Goal: Information Seeking & Learning: Learn about a topic

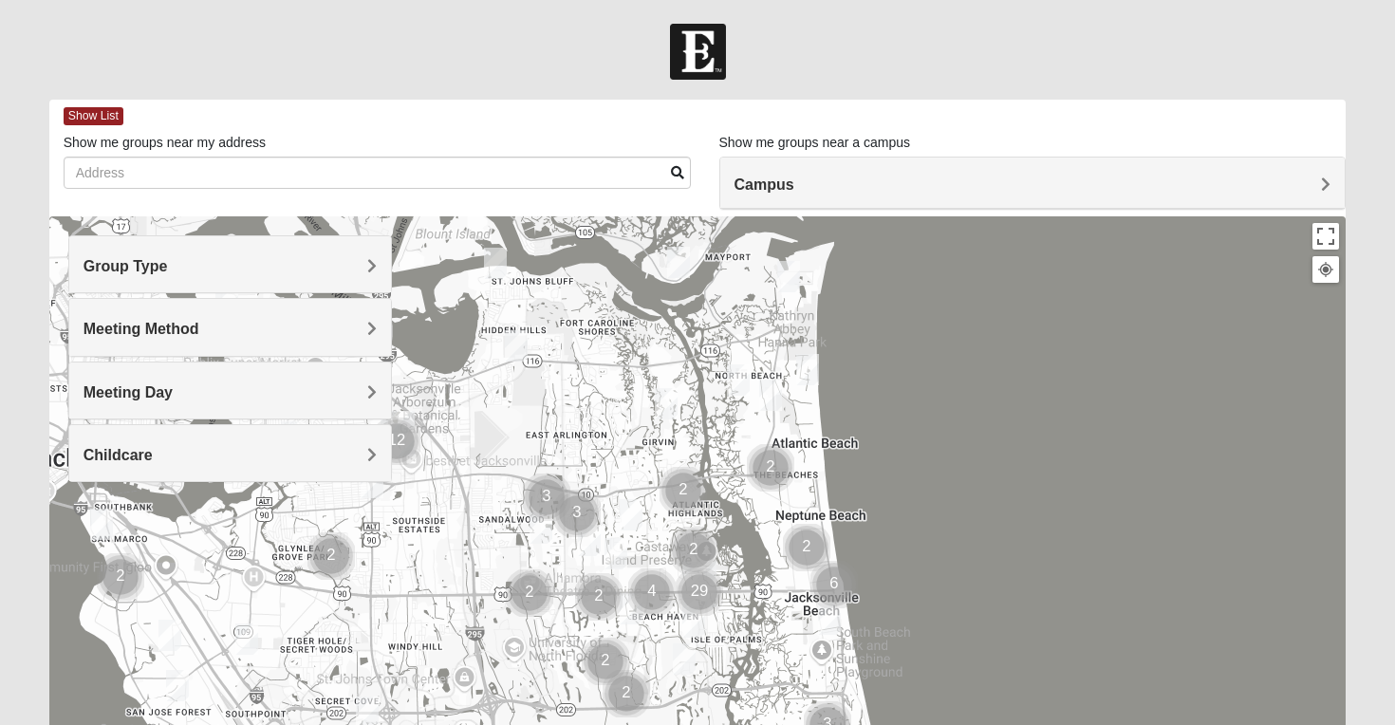
click at [173, 389] on span "Meeting Day" at bounding box center [128, 392] width 89 height 16
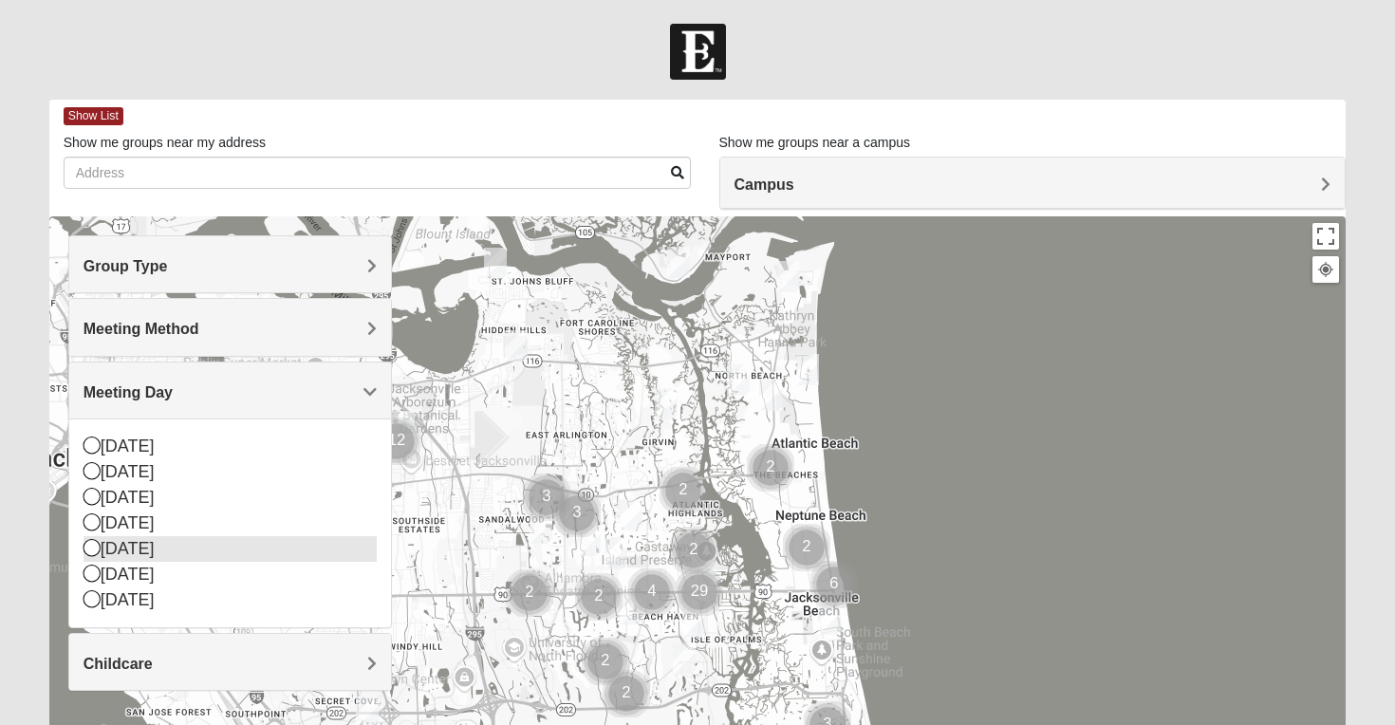
click at [88, 549] on icon at bounding box center [92, 547] width 17 height 17
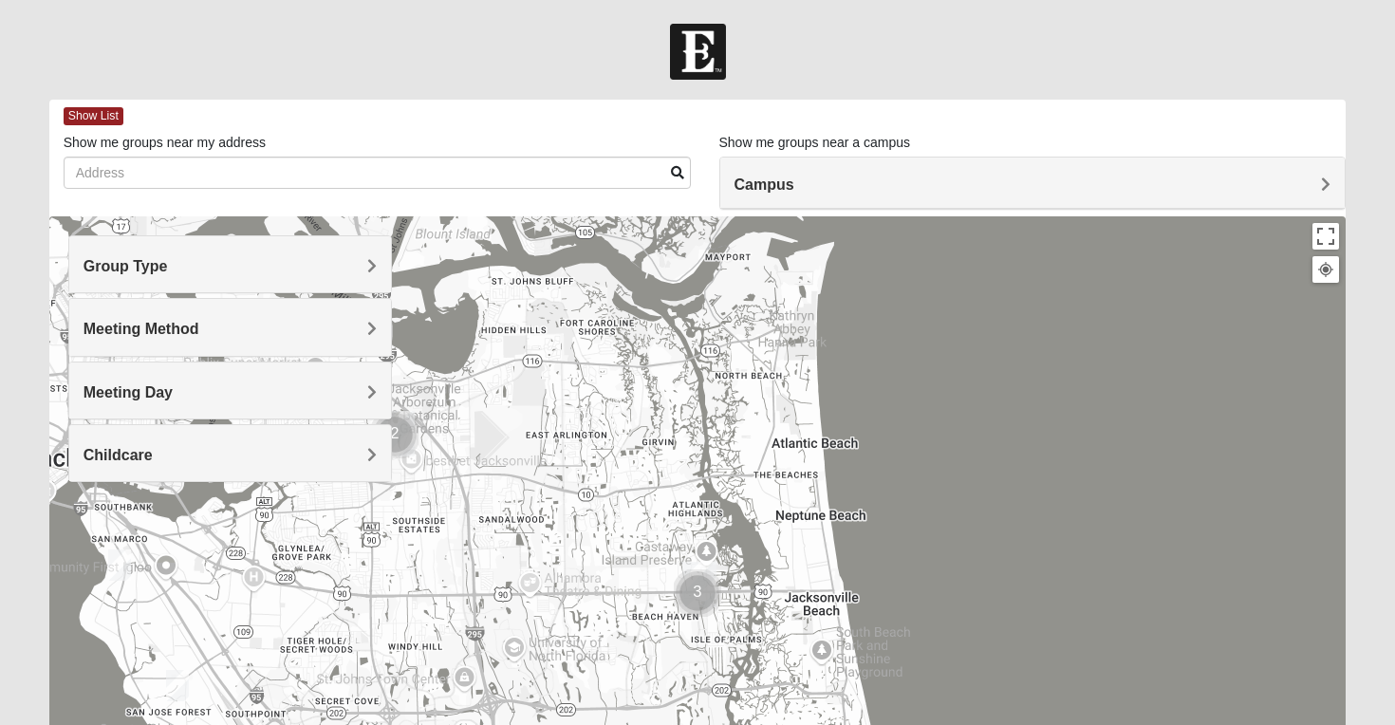
click at [699, 586] on img "Cluster of 3 groups" at bounding box center [697, 592] width 47 height 47
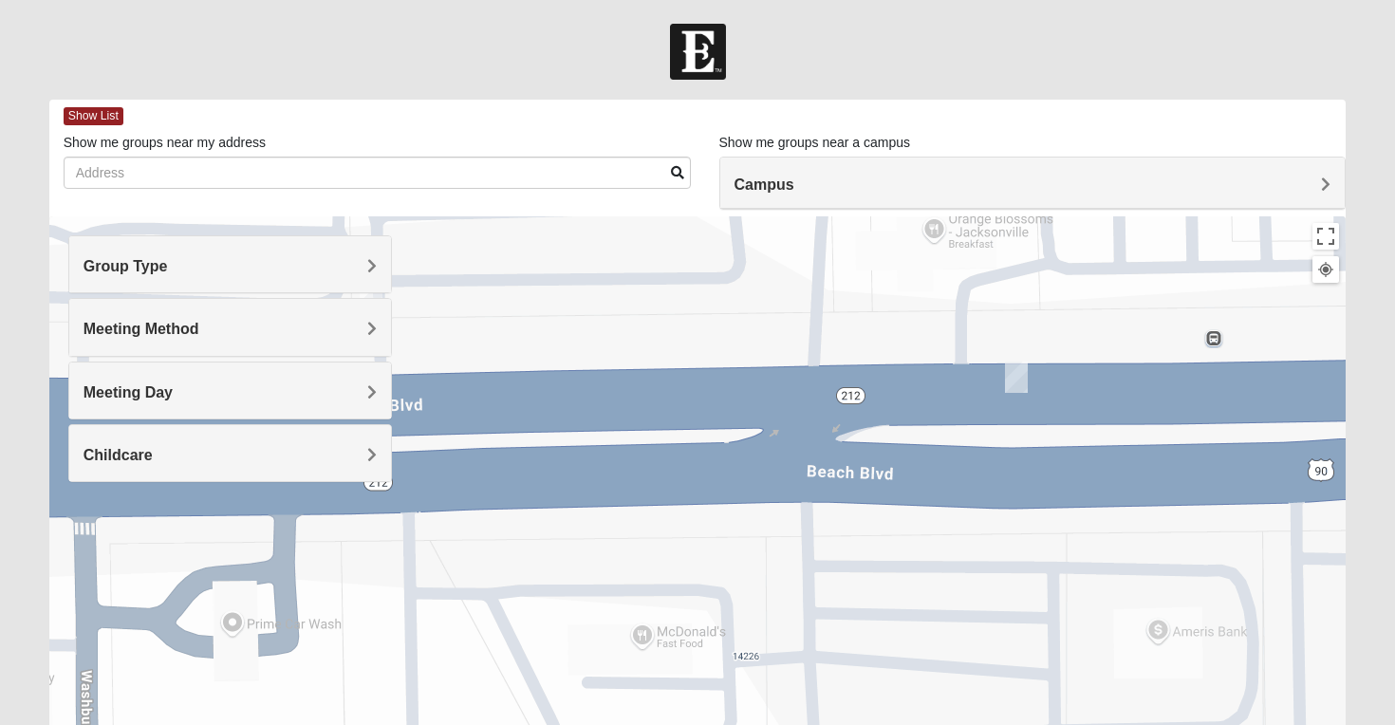
click at [1128, 191] on h4 "Campus" at bounding box center [1033, 185] width 597 height 18
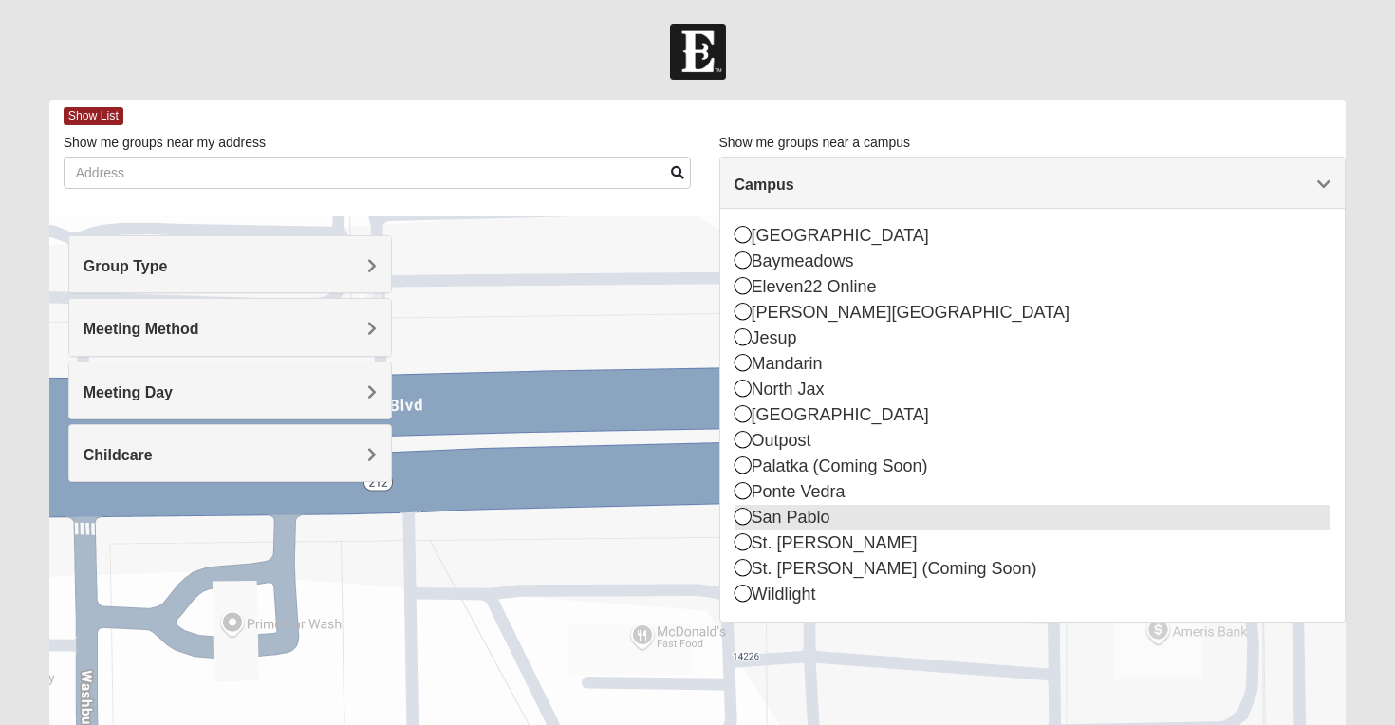
click at [741, 517] on icon at bounding box center [743, 516] width 17 height 17
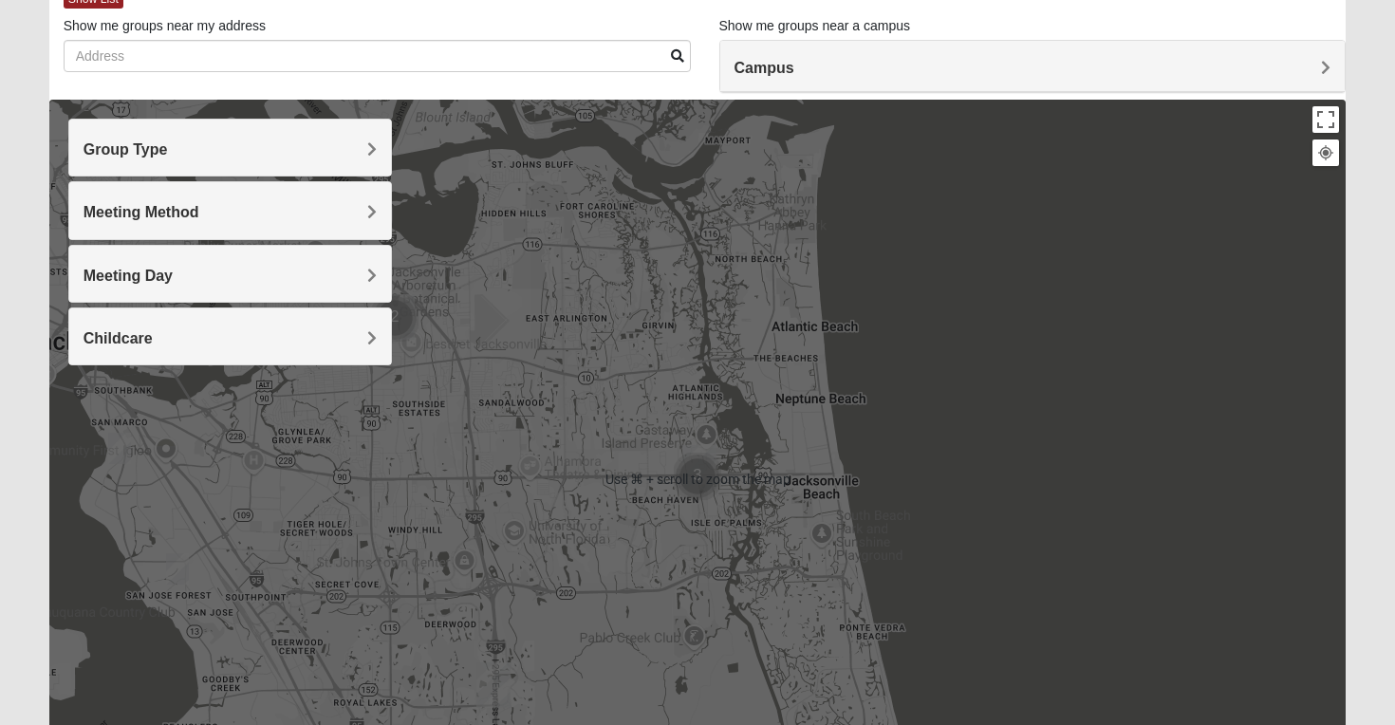
scroll to position [119, 0]
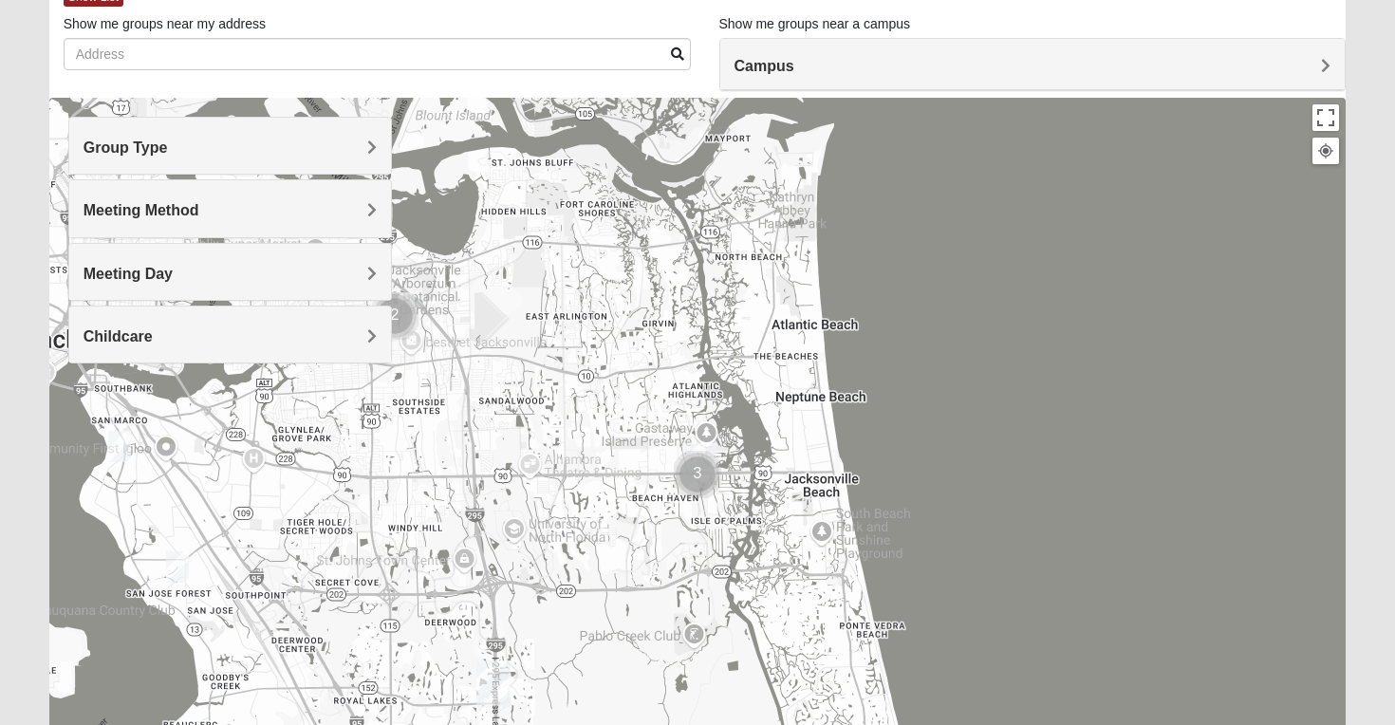
click at [700, 467] on img "Cluster of 3 groups" at bounding box center [697, 474] width 47 height 47
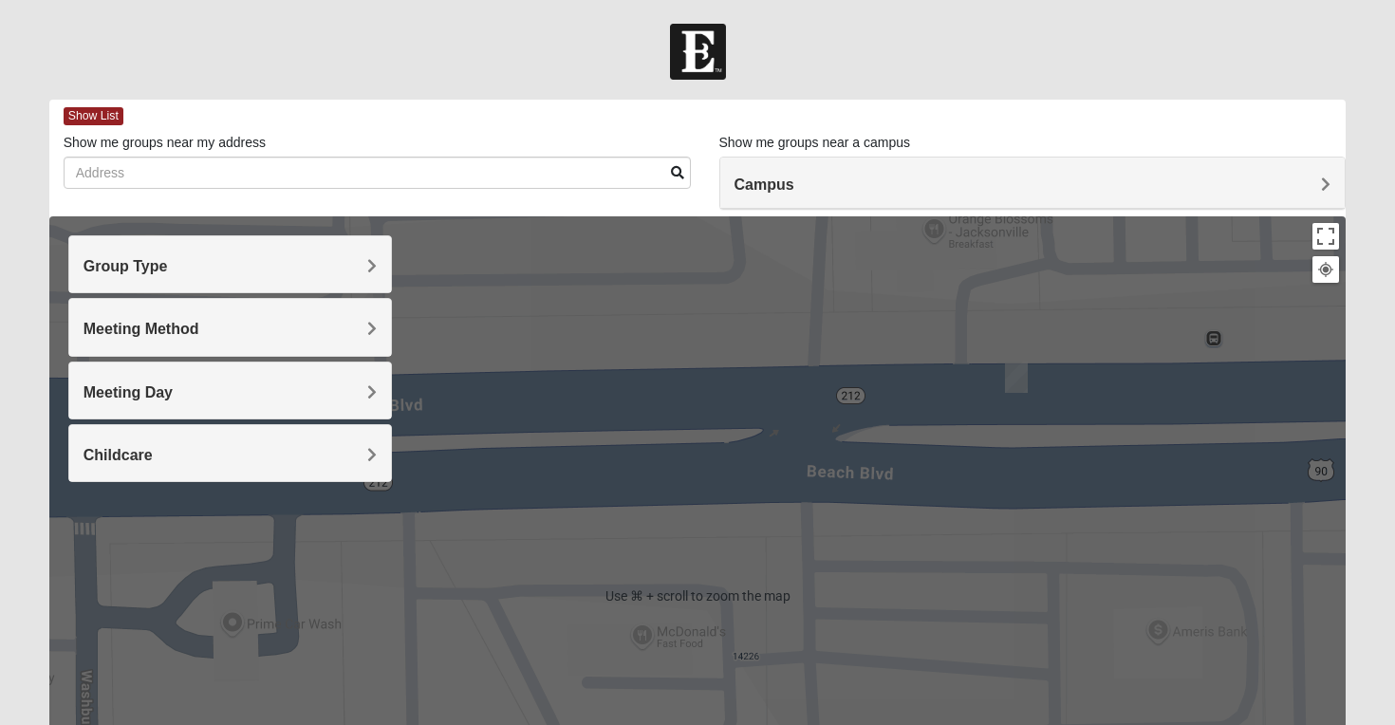
scroll to position [0, 0]
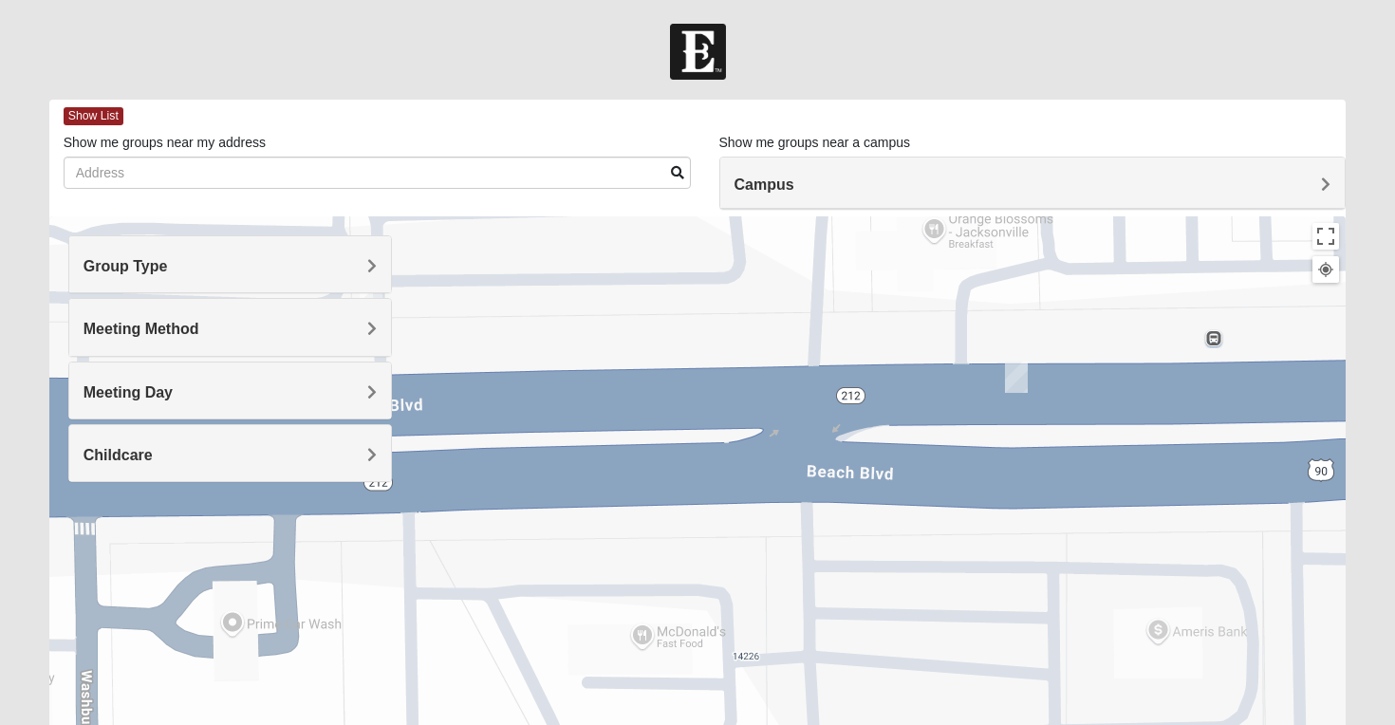
click at [374, 256] on div "Group Type" at bounding box center [230, 264] width 323 height 56
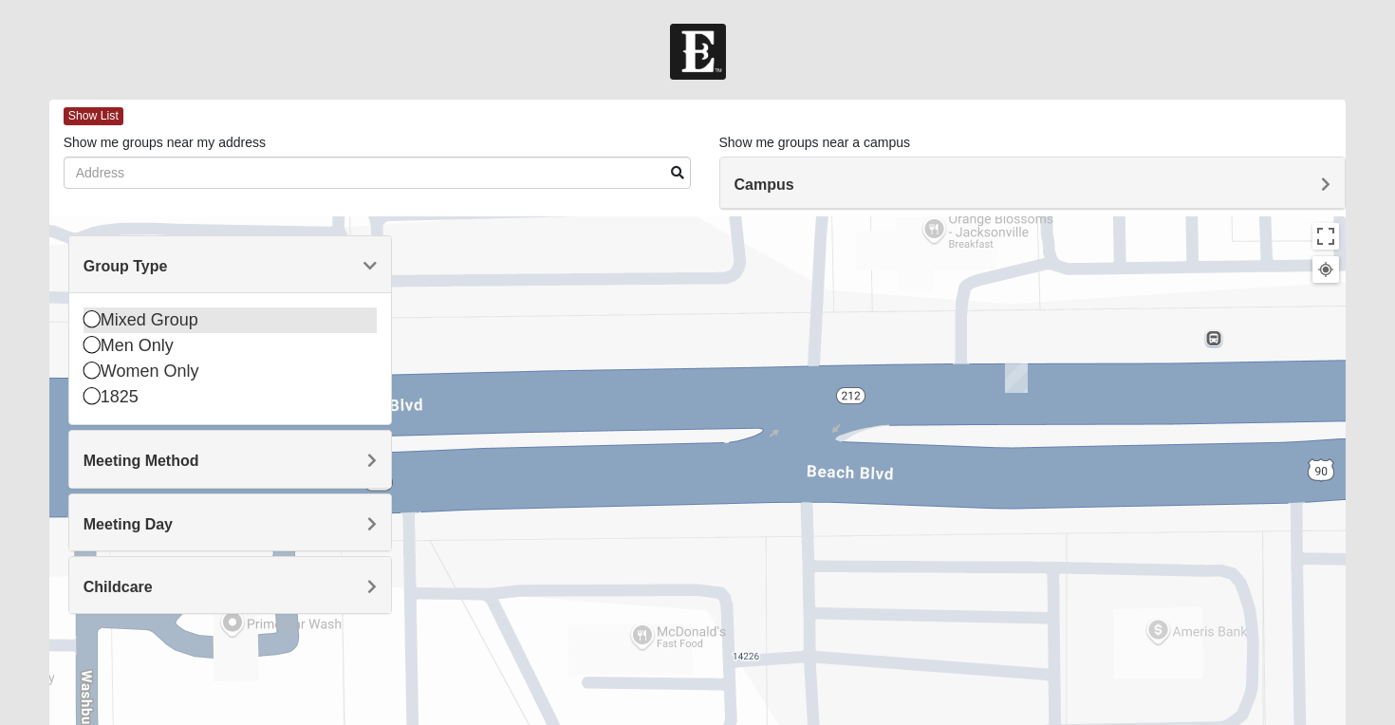
click at [89, 321] on icon at bounding box center [92, 318] width 17 height 17
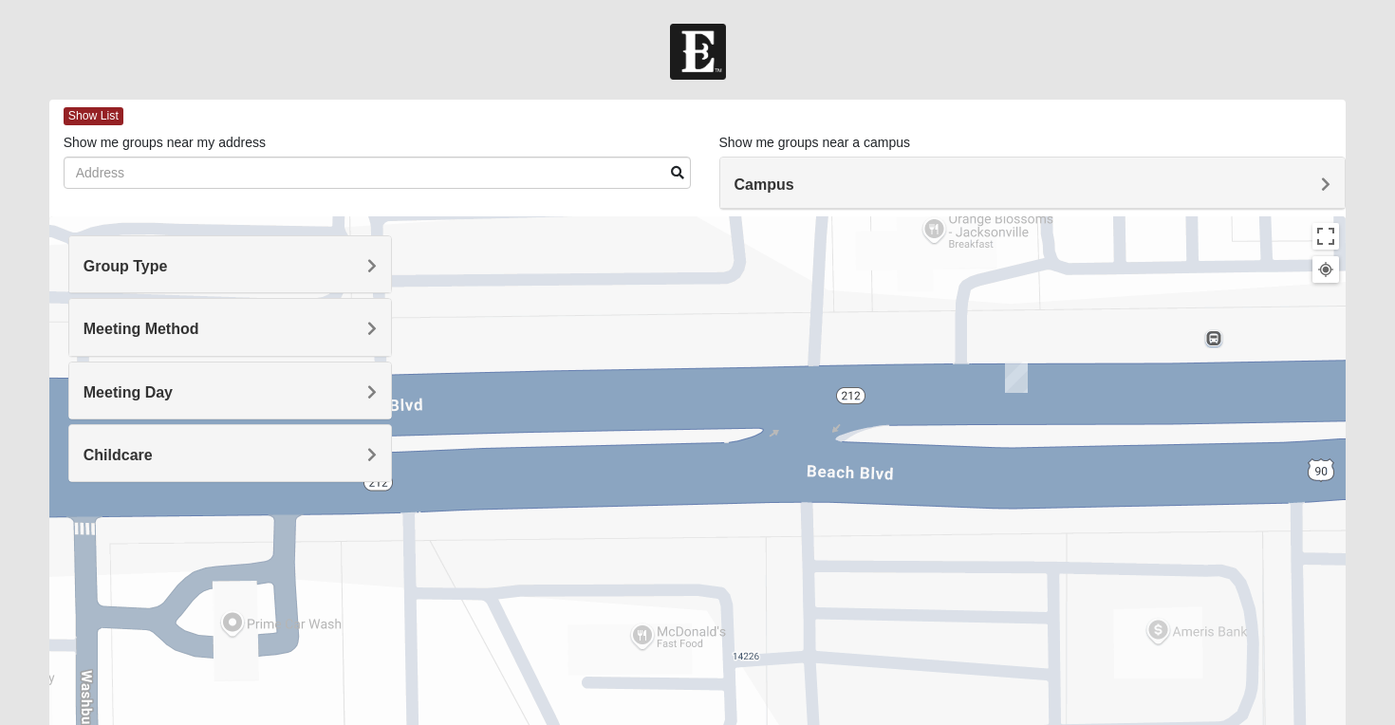
click at [360, 326] on h4 "Meeting Method" at bounding box center [231, 329] width 294 height 18
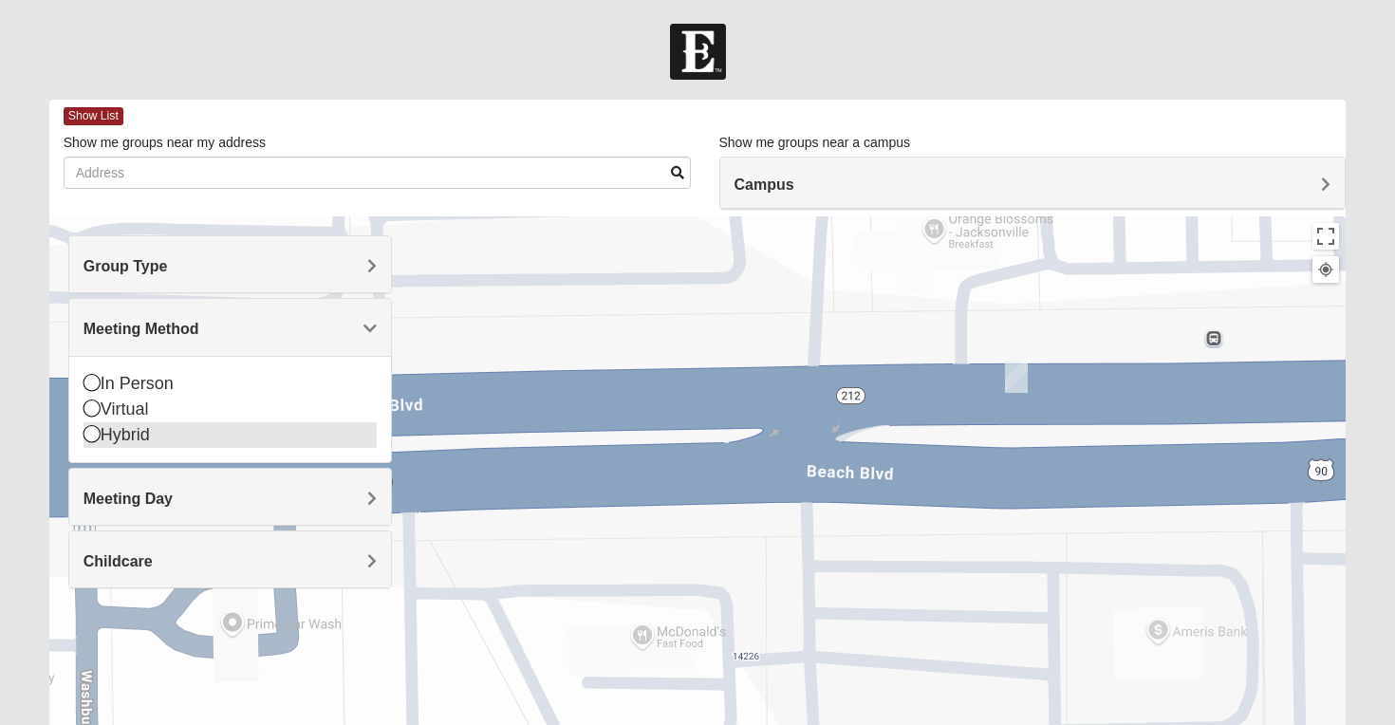
click at [87, 434] on icon at bounding box center [92, 433] width 17 height 17
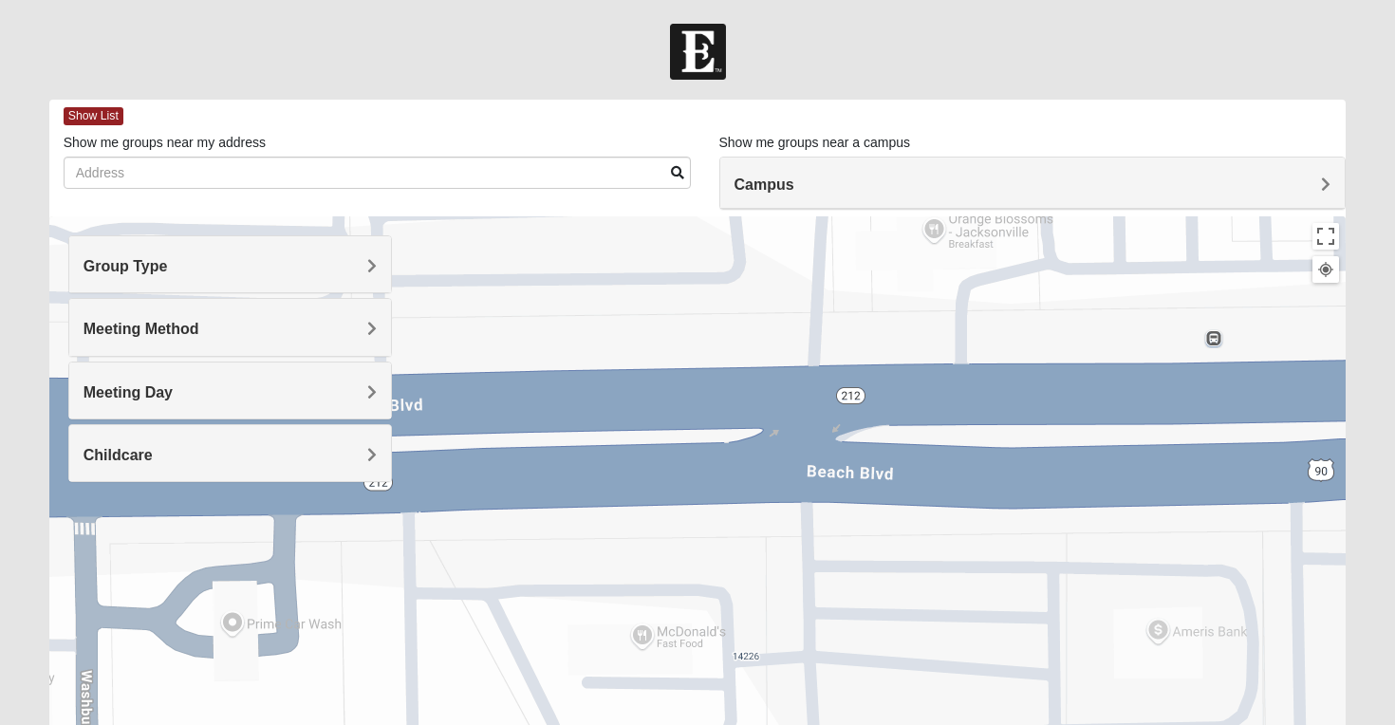
click at [168, 273] on span "Group Type" at bounding box center [126, 266] width 84 height 16
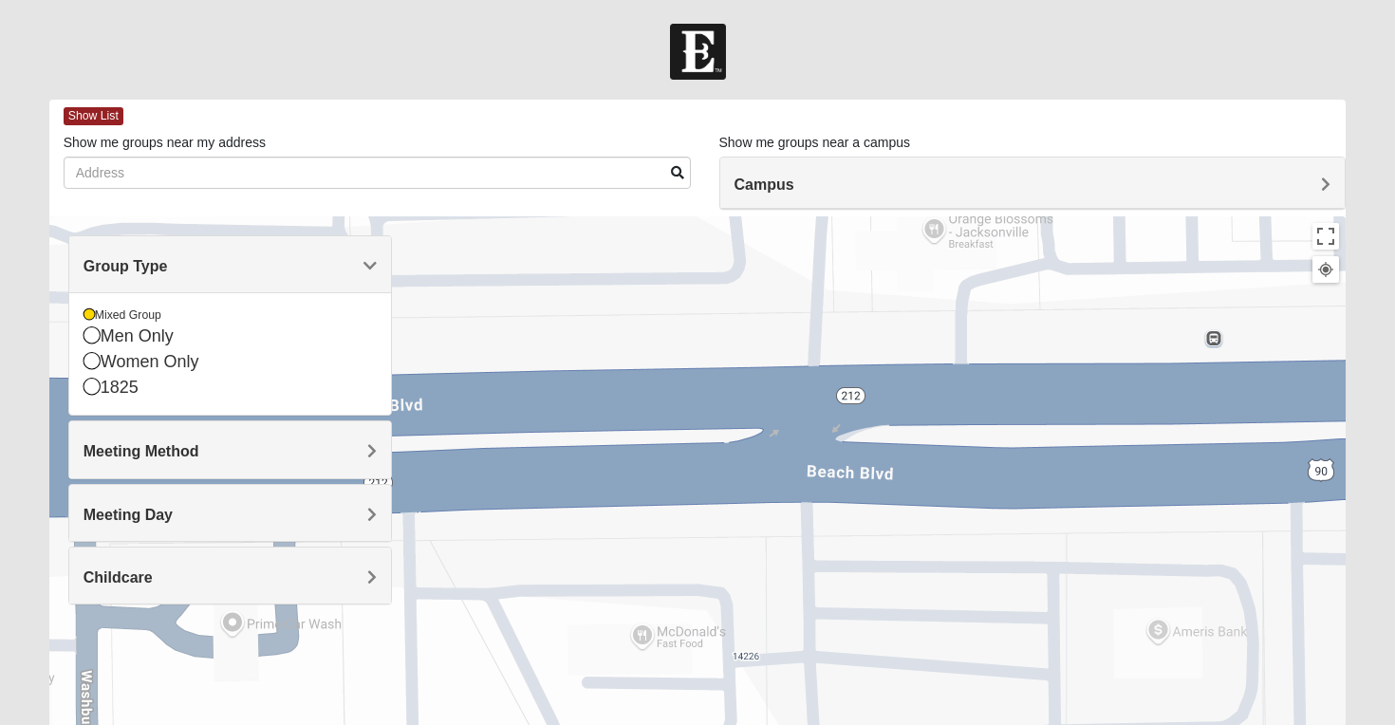
click at [358, 448] on h4 "Meeting Method" at bounding box center [231, 451] width 294 height 18
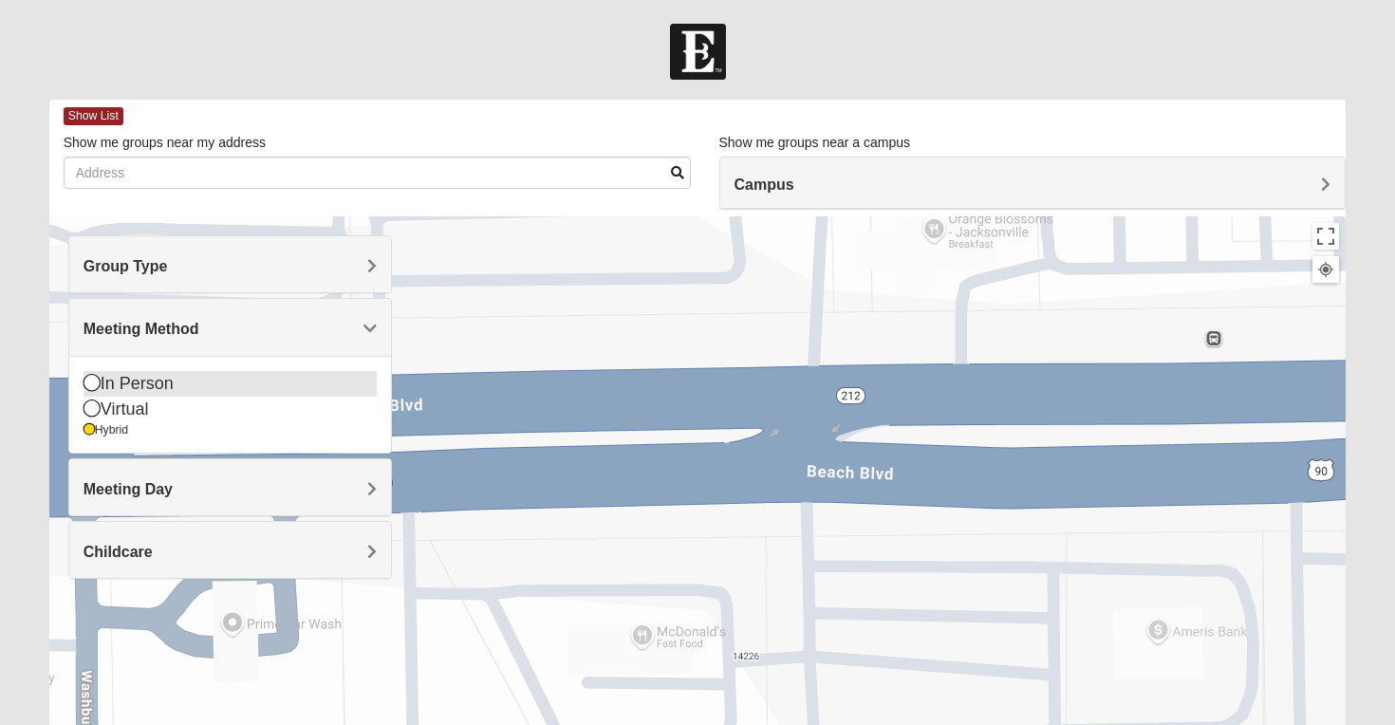
click at [85, 375] on icon at bounding box center [92, 382] width 17 height 17
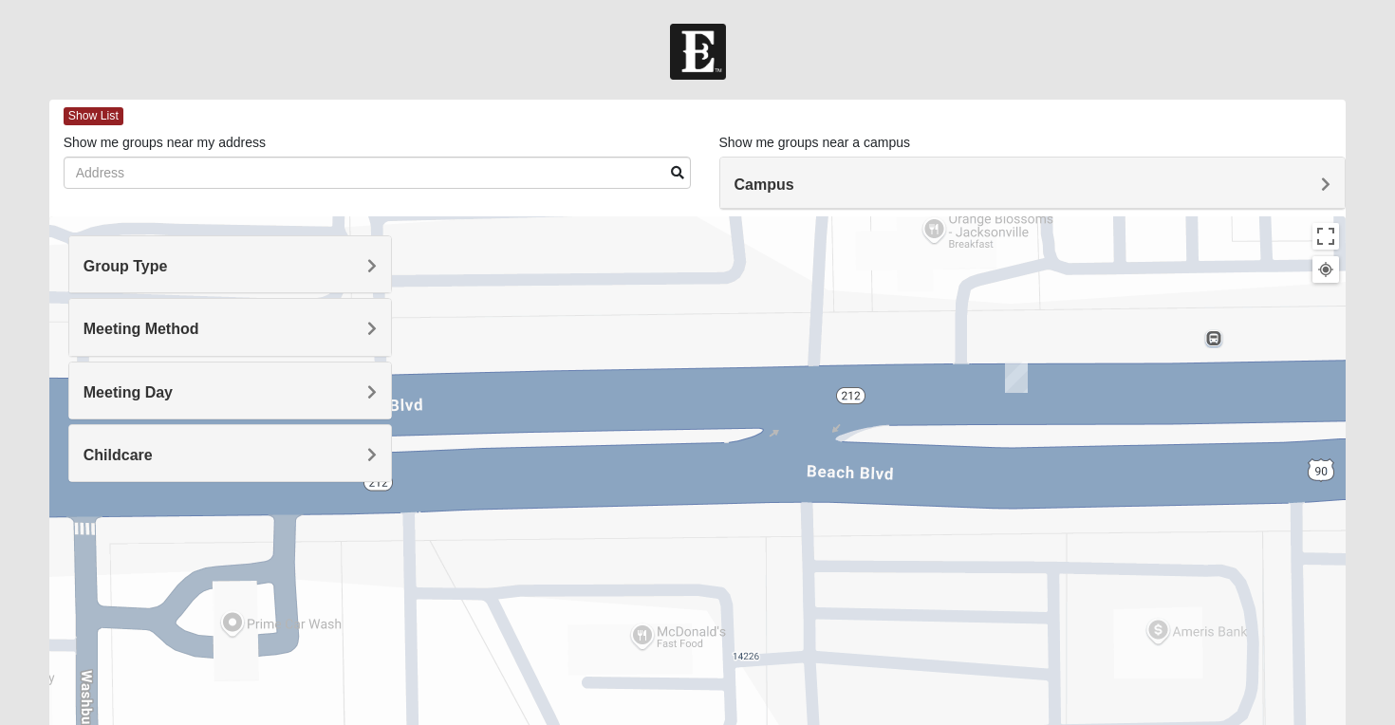
click at [1014, 378] on img "On Campus Mixed Salas 32250" at bounding box center [1016, 377] width 23 height 31
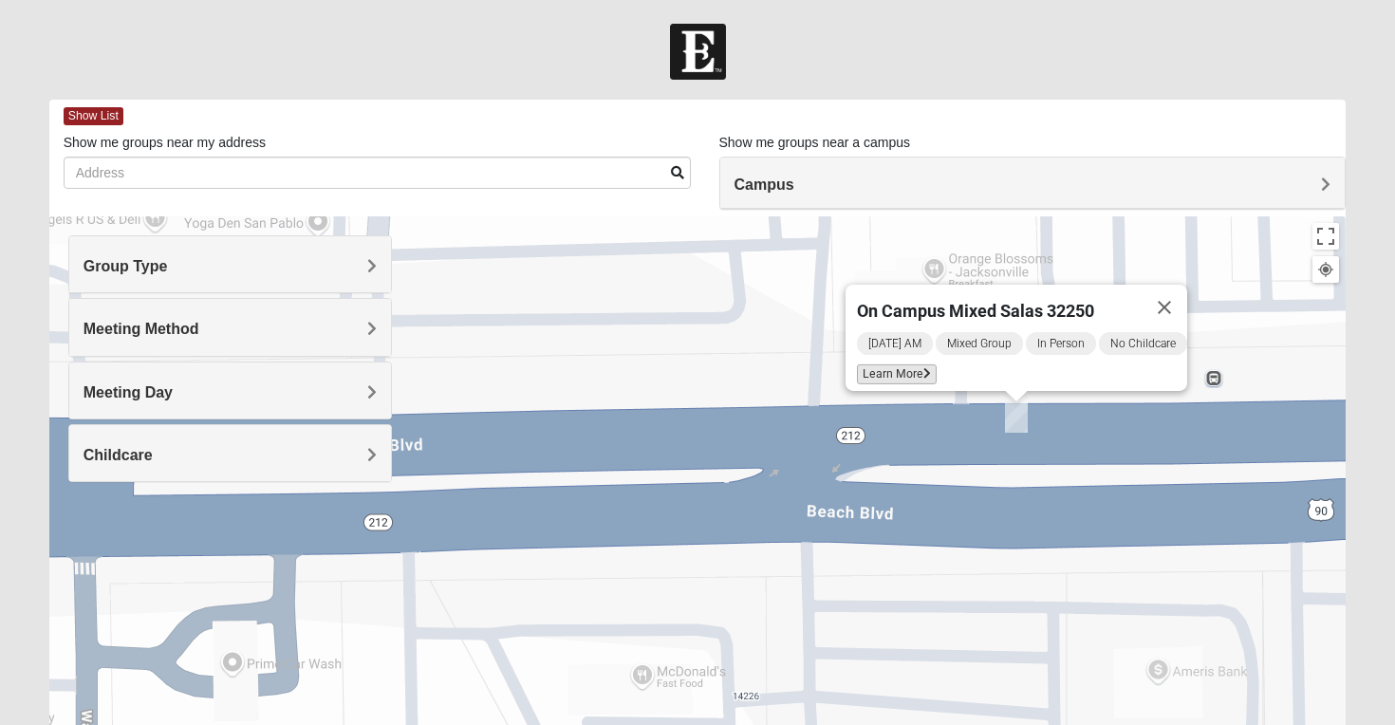
click at [924, 368] on icon at bounding box center [928, 373] width 8 height 11
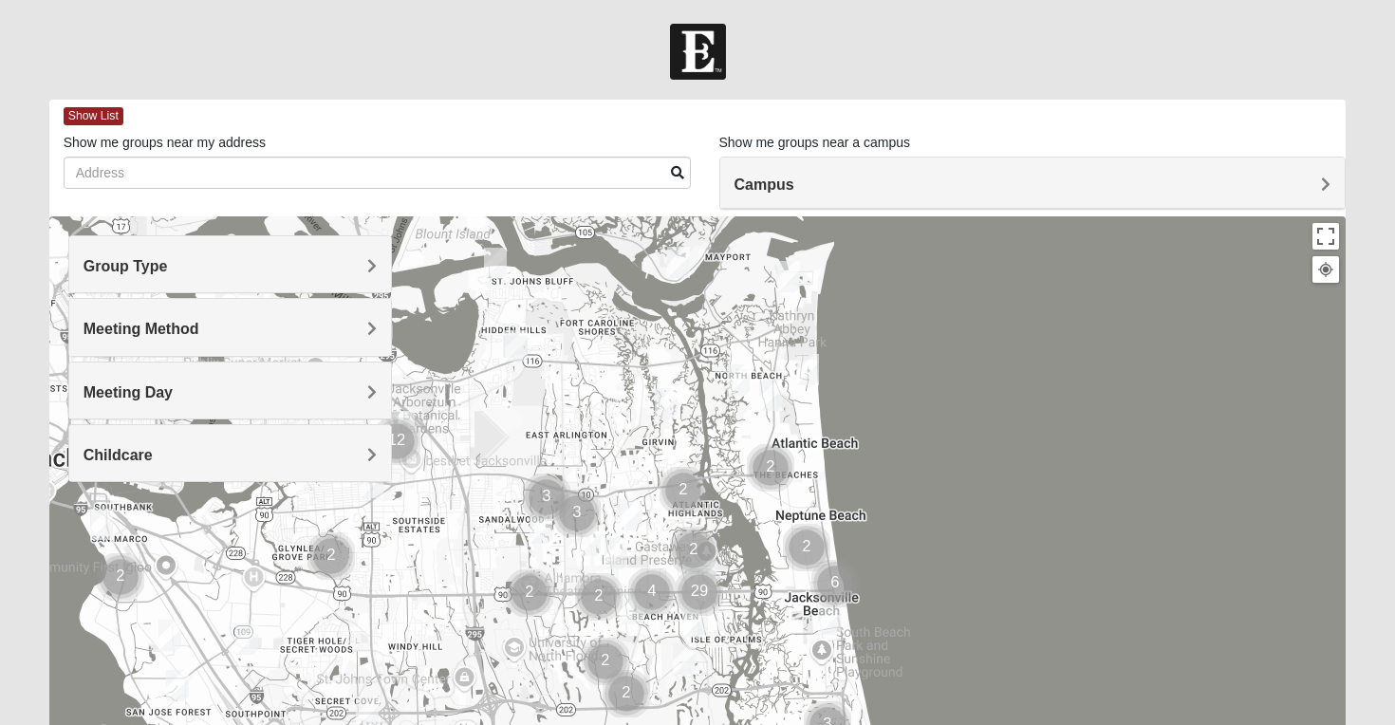
click at [378, 259] on div "Group Type" at bounding box center [230, 264] width 323 height 56
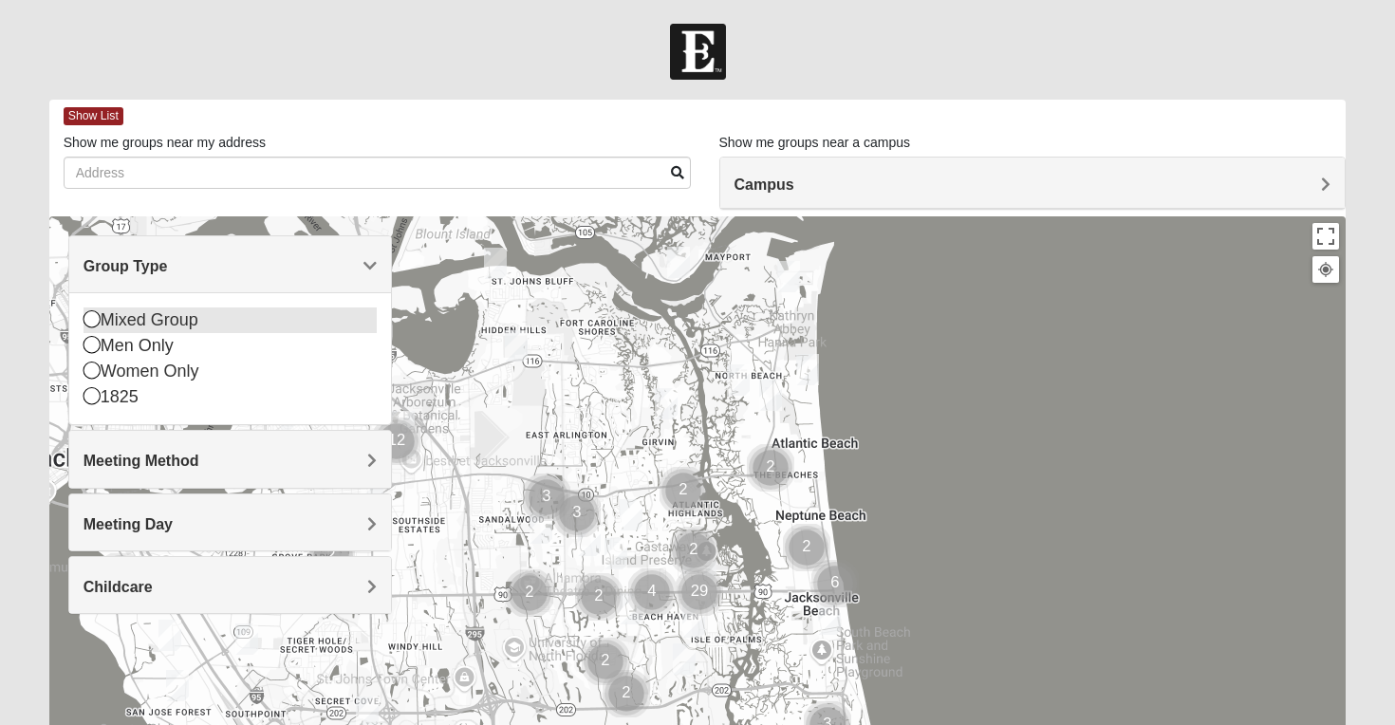
click at [91, 315] on icon at bounding box center [92, 318] width 17 height 17
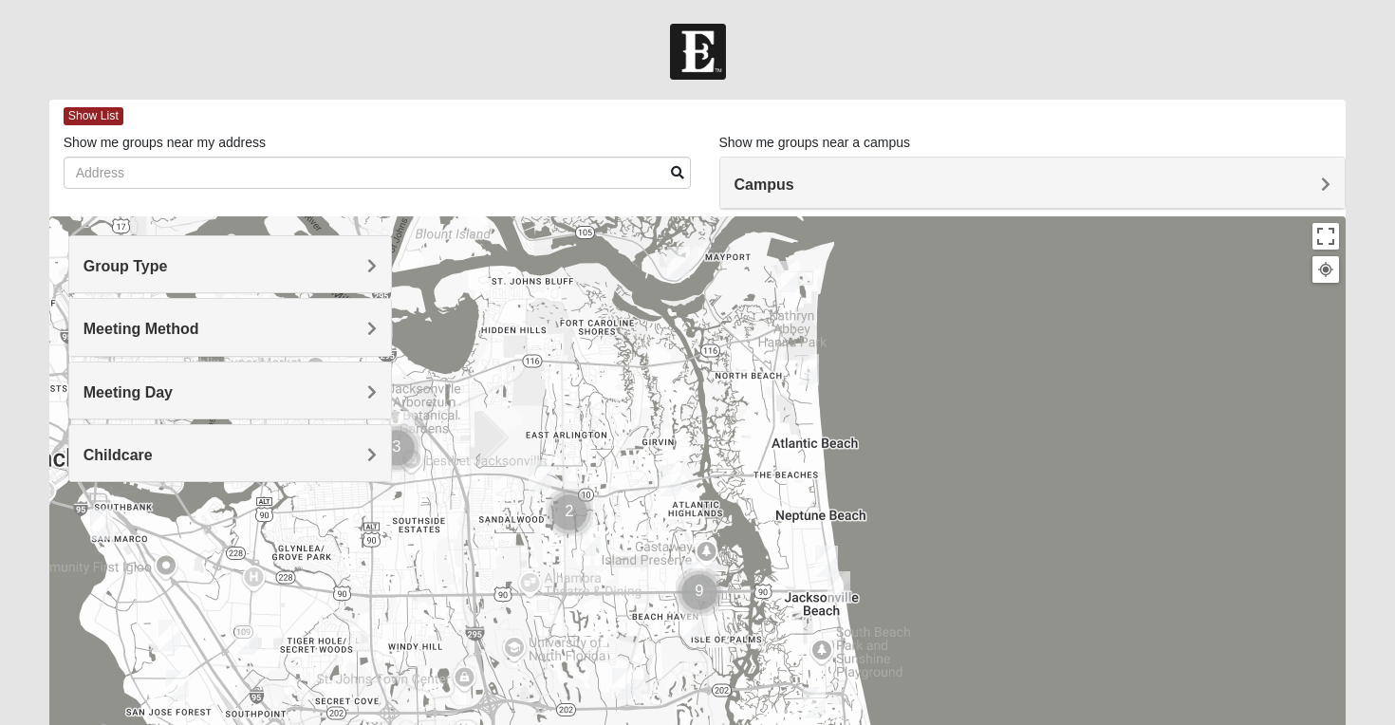
click at [199, 331] on span "Meeting Method" at bounding box center [142, 329] width 116 height 16
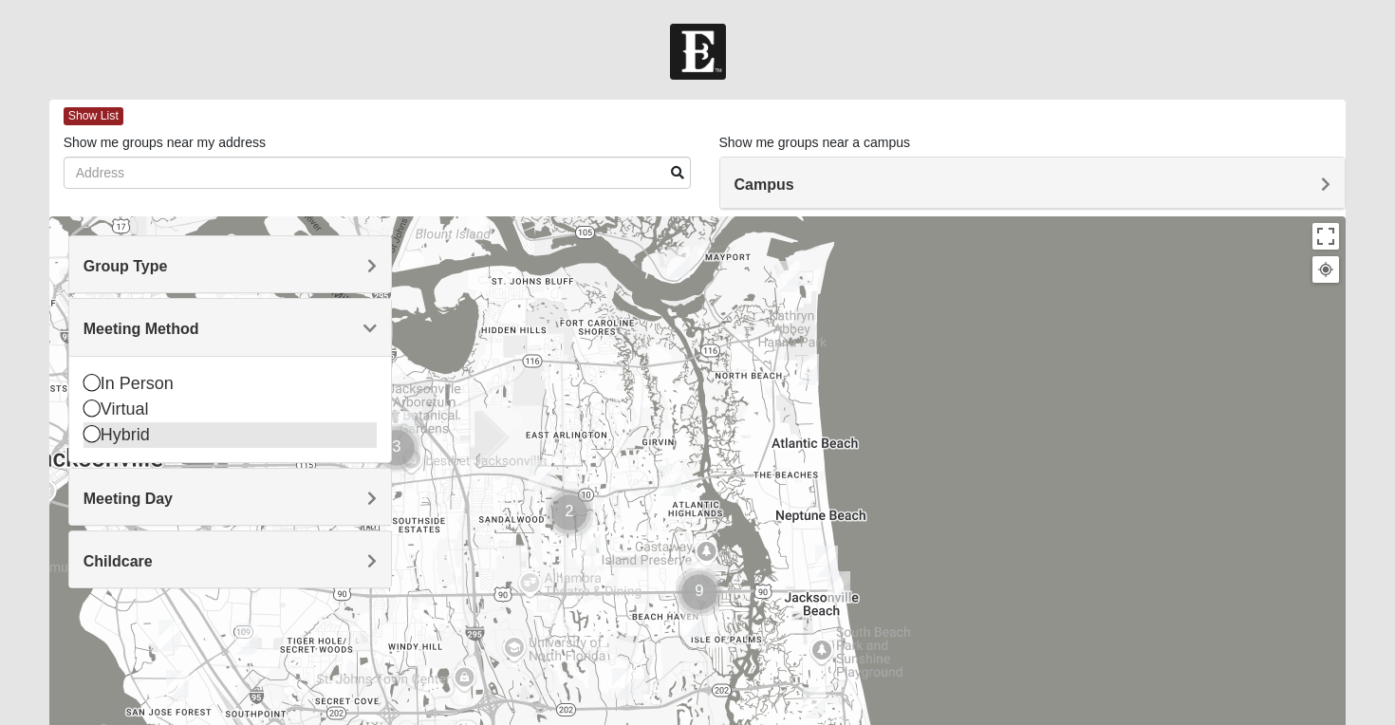
click at [88, 429] on icon at bounding box center [92, 433] width 17 height 17
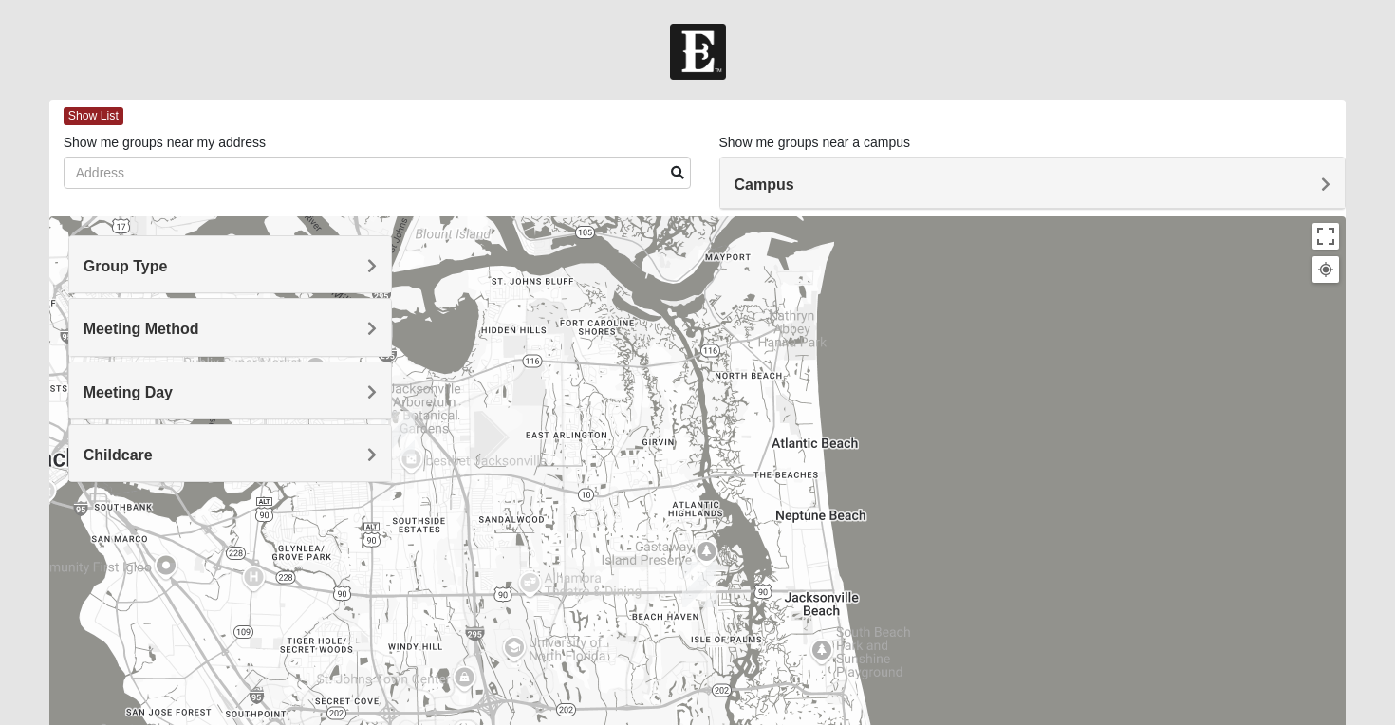
click at [173, 390] on span "Meeting Day" at bounding box center [128, 392] width 89 height 16
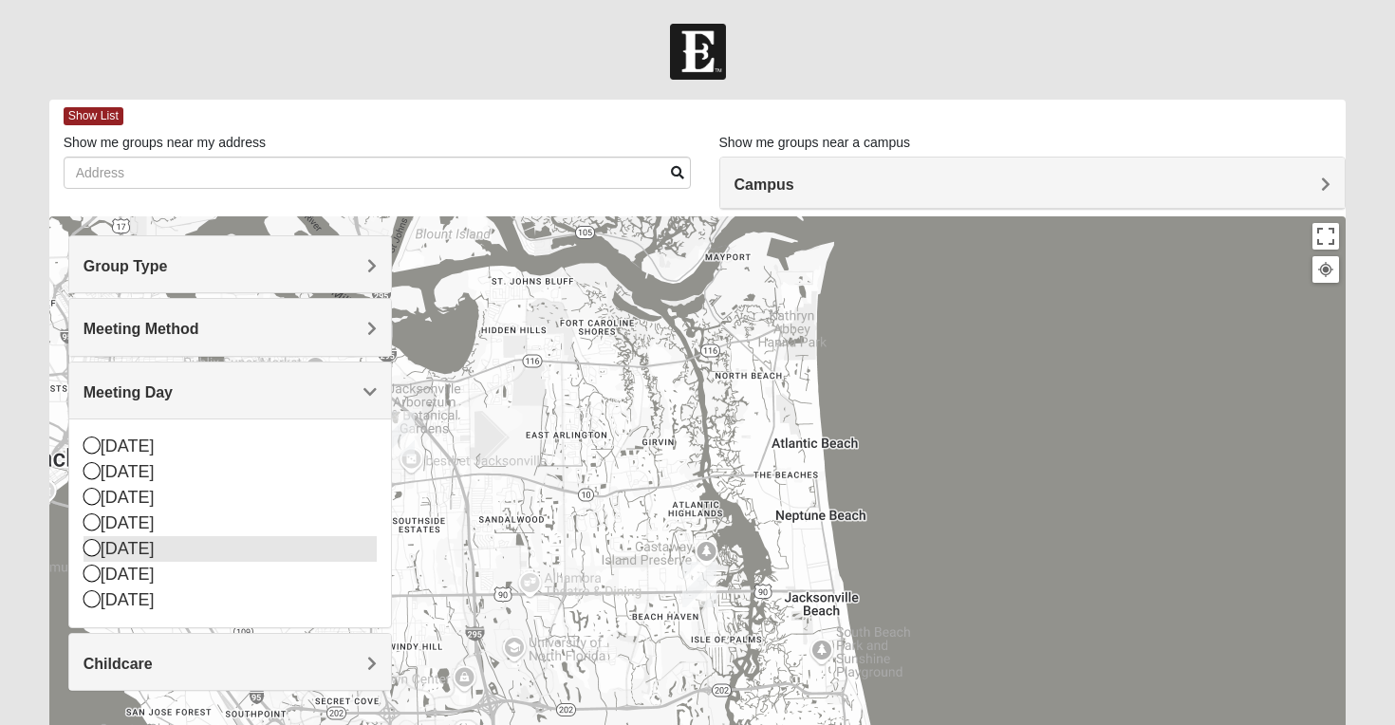
click at [93, 553] on icon at bounding box center [92, 547] width 17 height 17
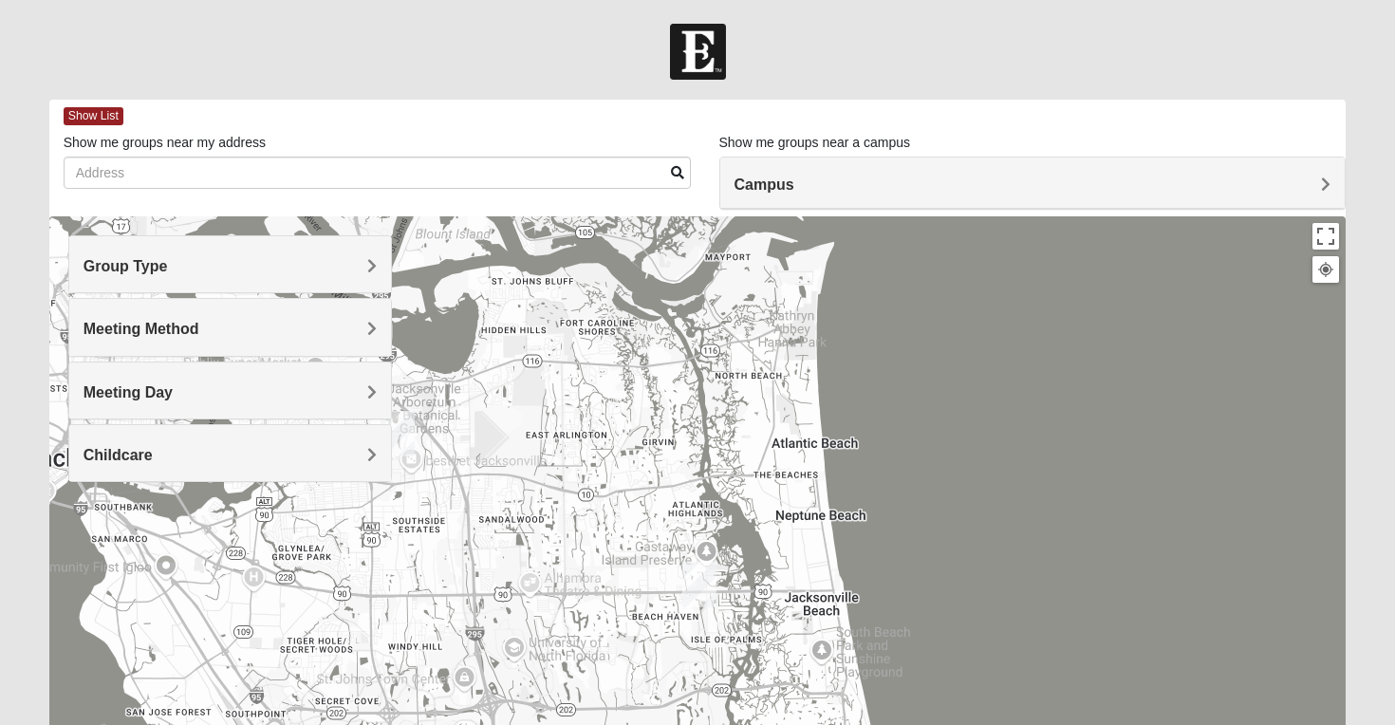
click at [1187, 193] on h4 "Campus" at bounding box center [1033, 185] width 597 height 18
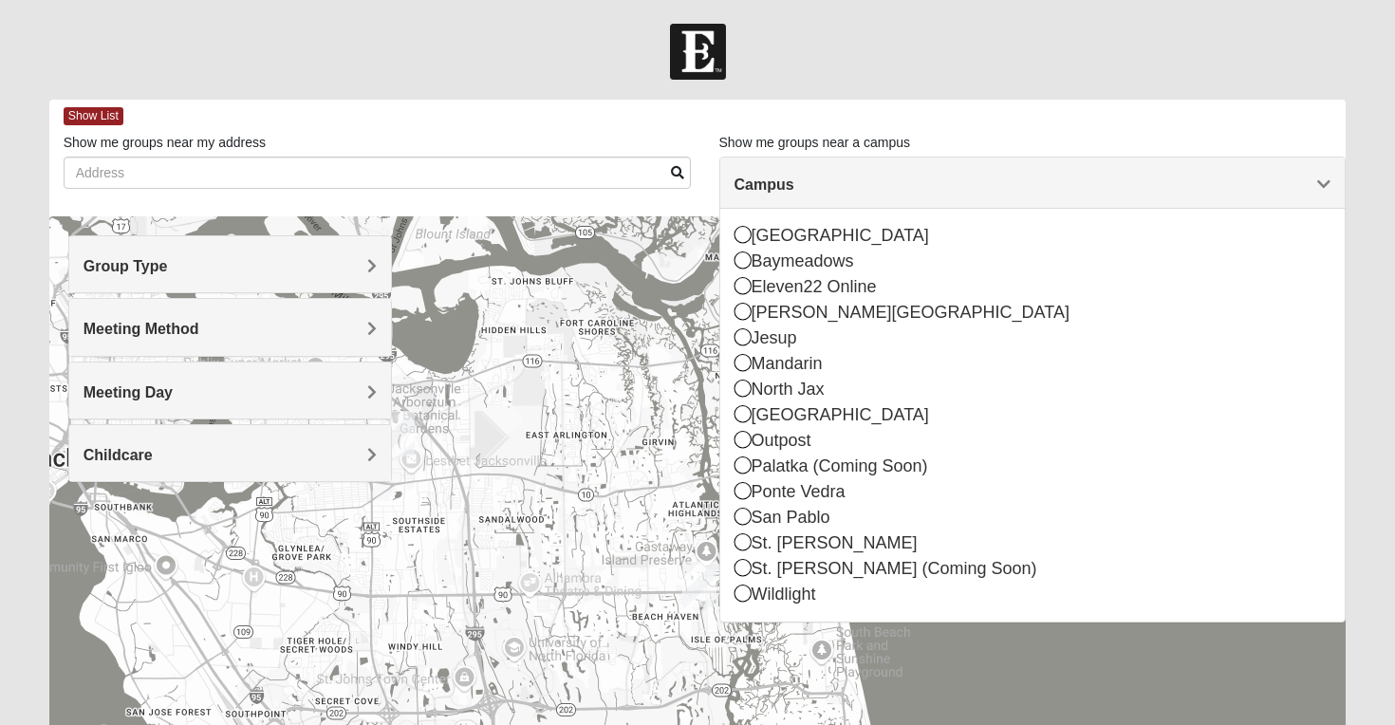
click at [635, 395] on div at bounding box center [697, 595] width 1297 height 759
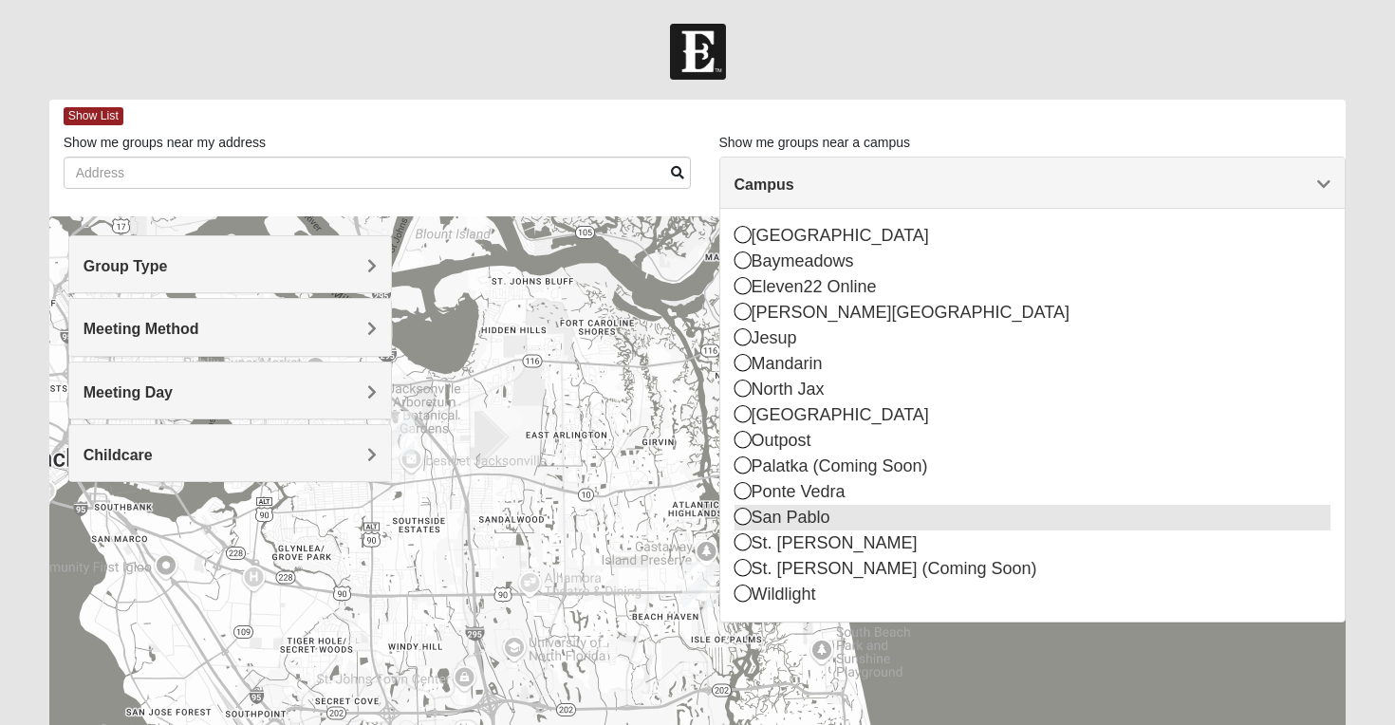
click at [746, 513] on icon at bounding box center [743, 516] width 17 height 17
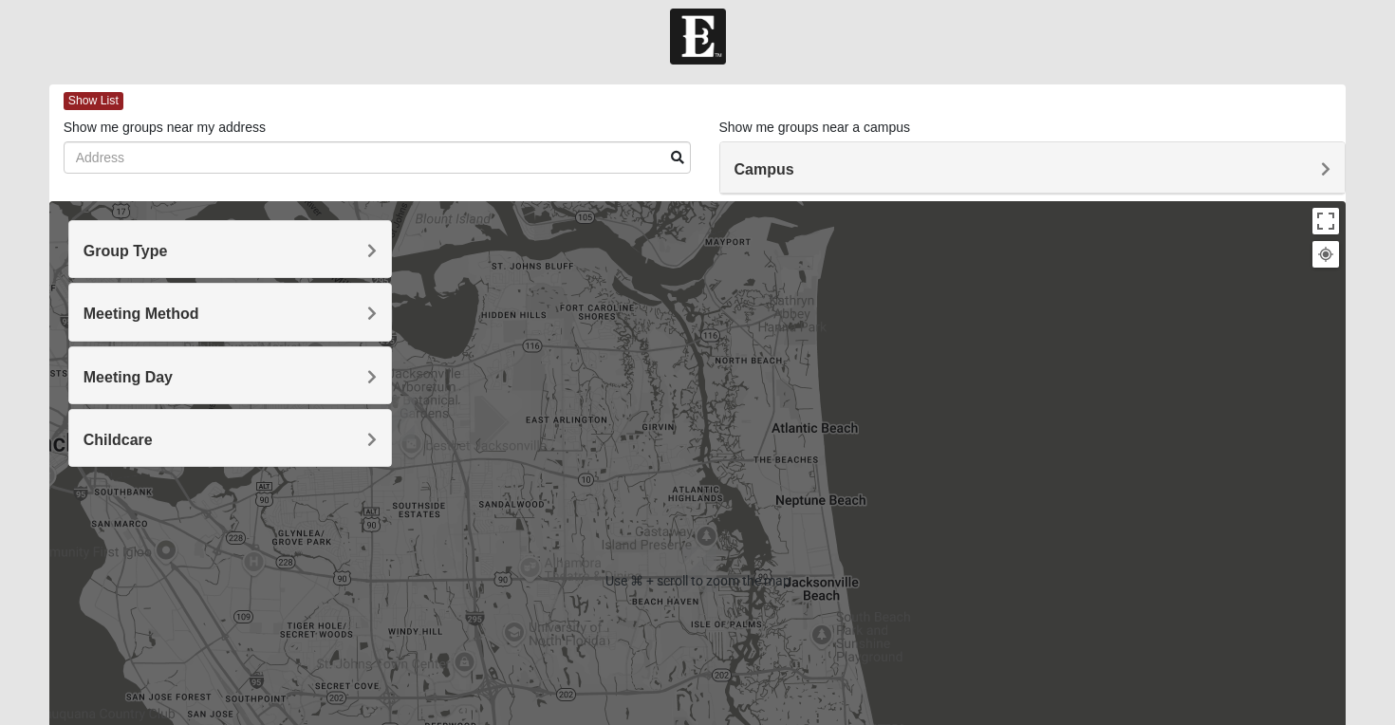
scroll to position [18, 0]
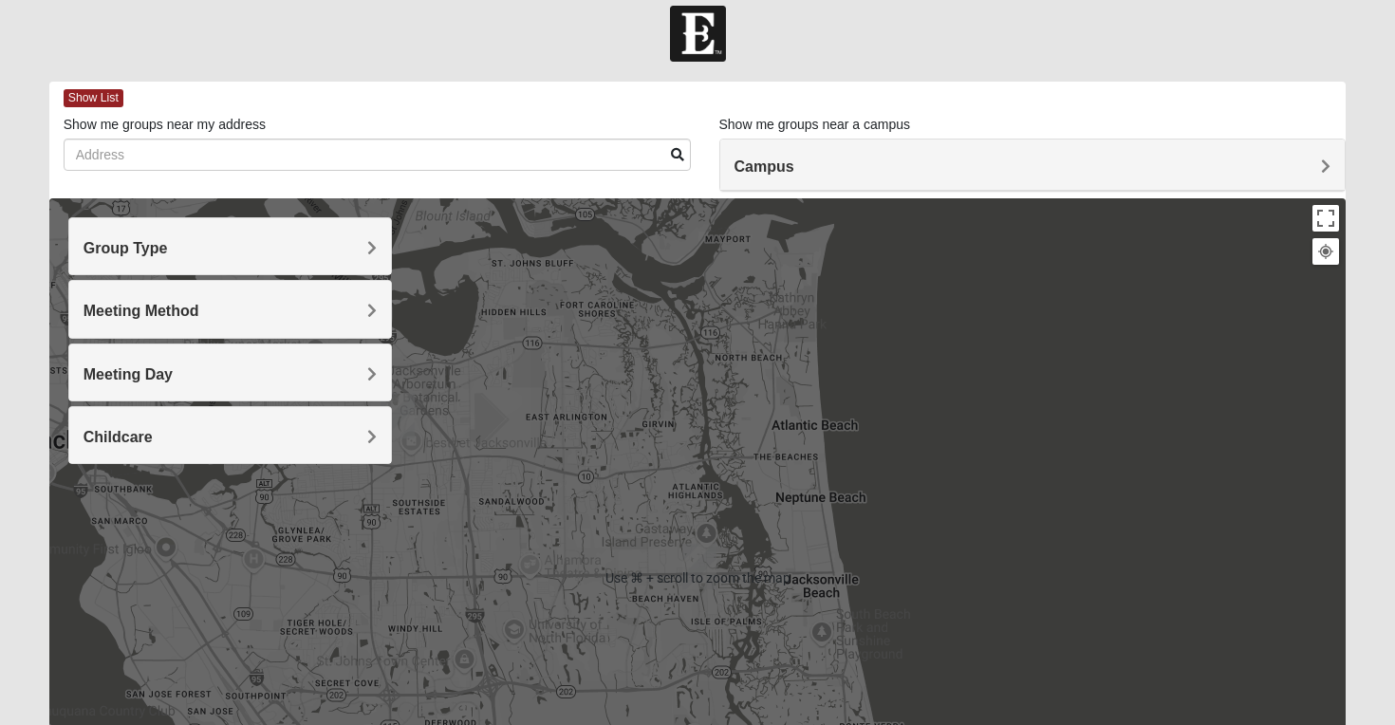
click at [961, 457] on div at bounding box center [697, 577] width 1297 height 759
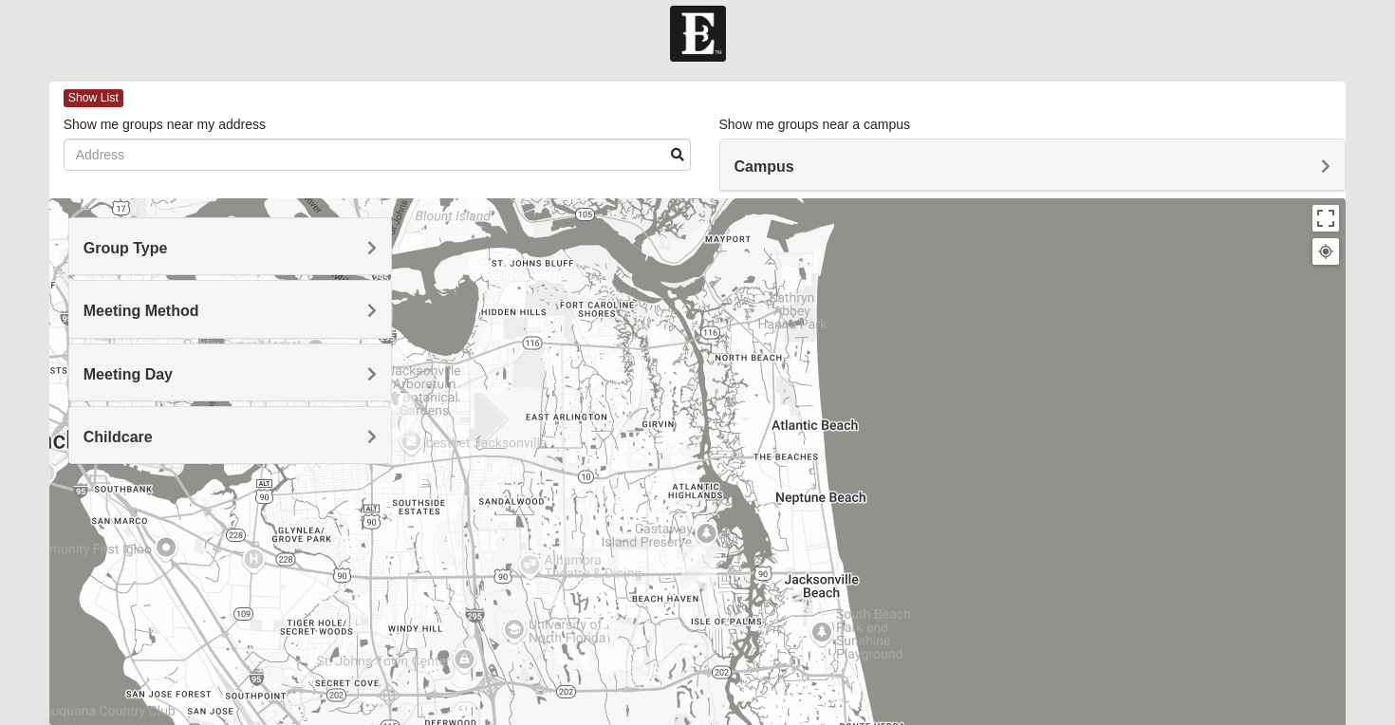
click at [703, 568] on img "San Pablo" at bounding box center [699, 567] width 34 height 46
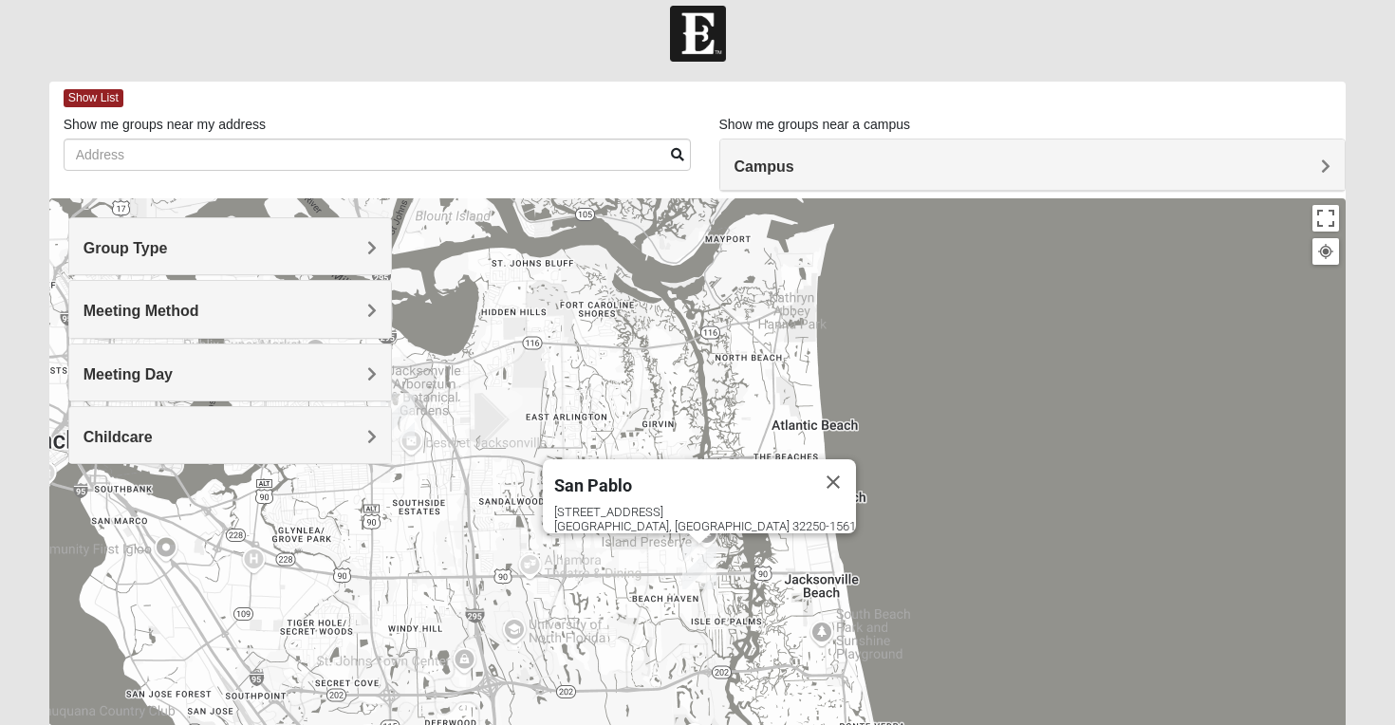
click at [703, 568] on img "San Pablo" at bounding box center [699, 567] width 34 height 46
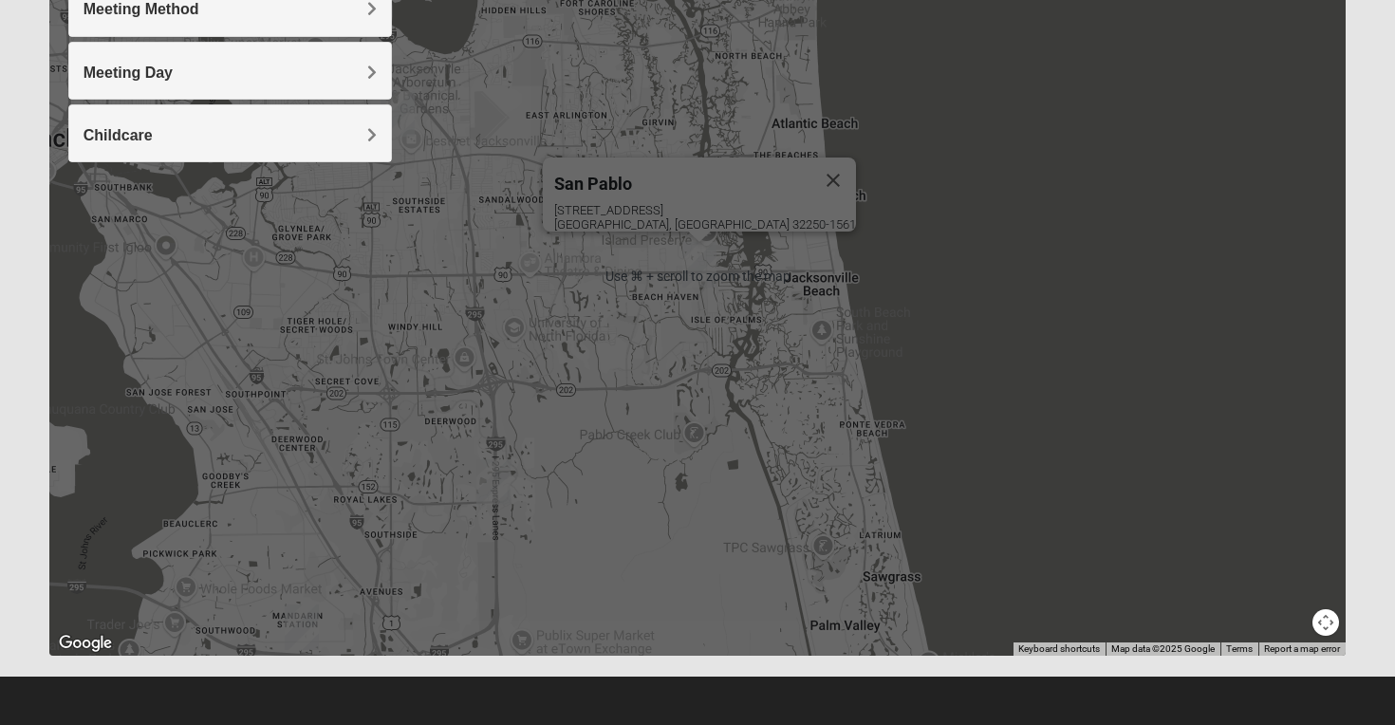
scroll to position [320, 0]
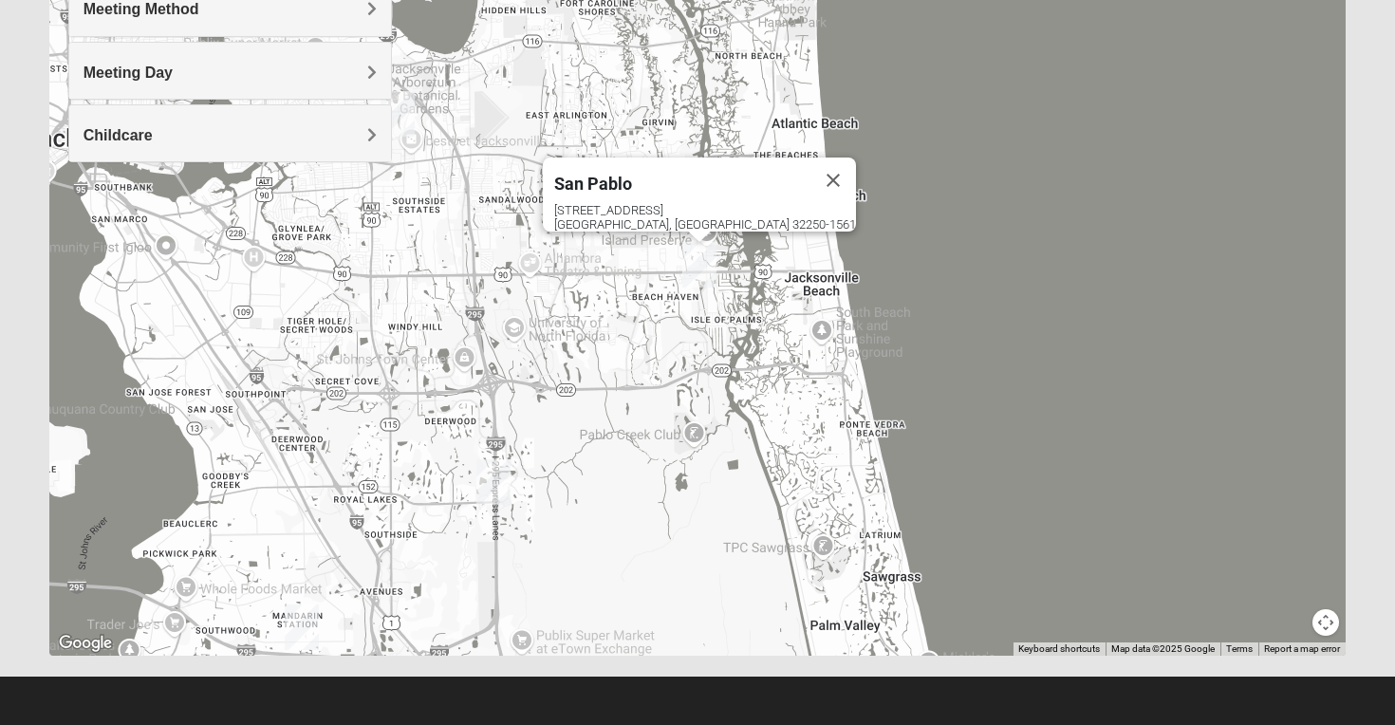
click at [700, 260] on img "San Pablo" at bounding box center [699, 265] width 34 height 46
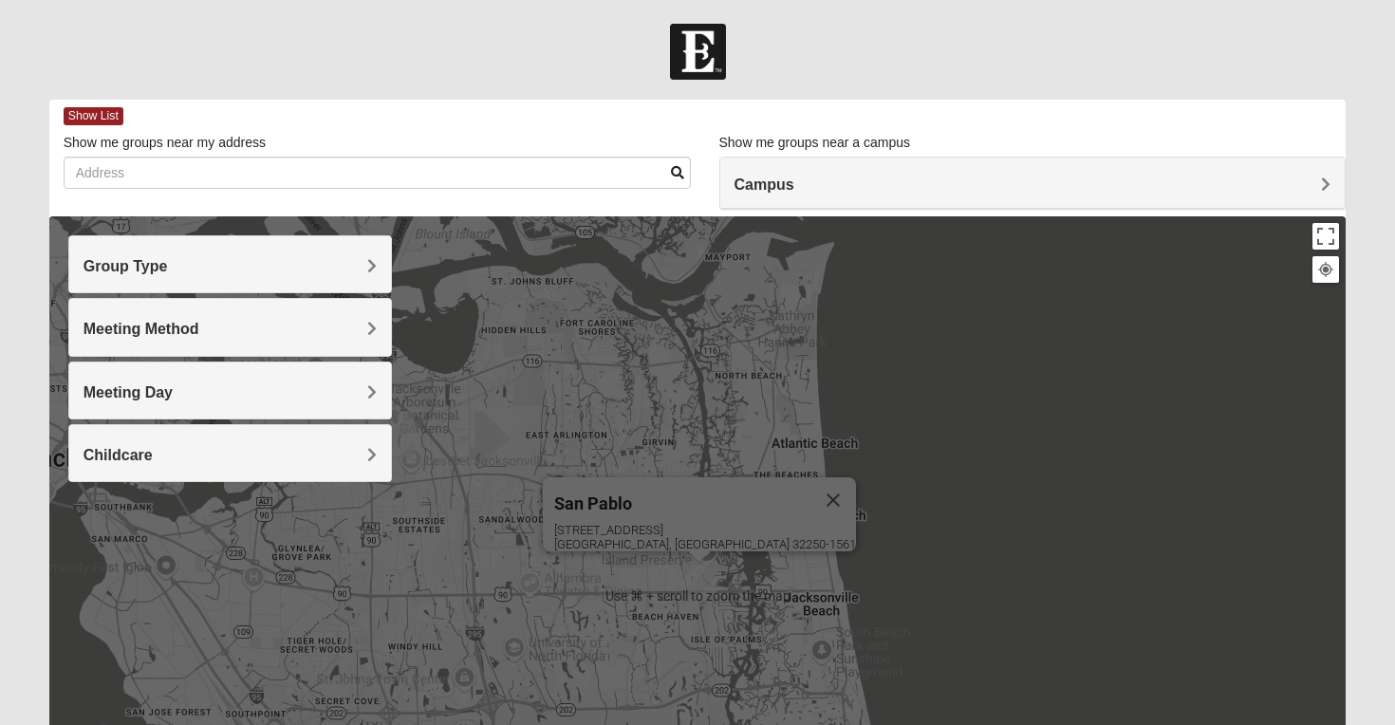
scroll to position [0, 0]
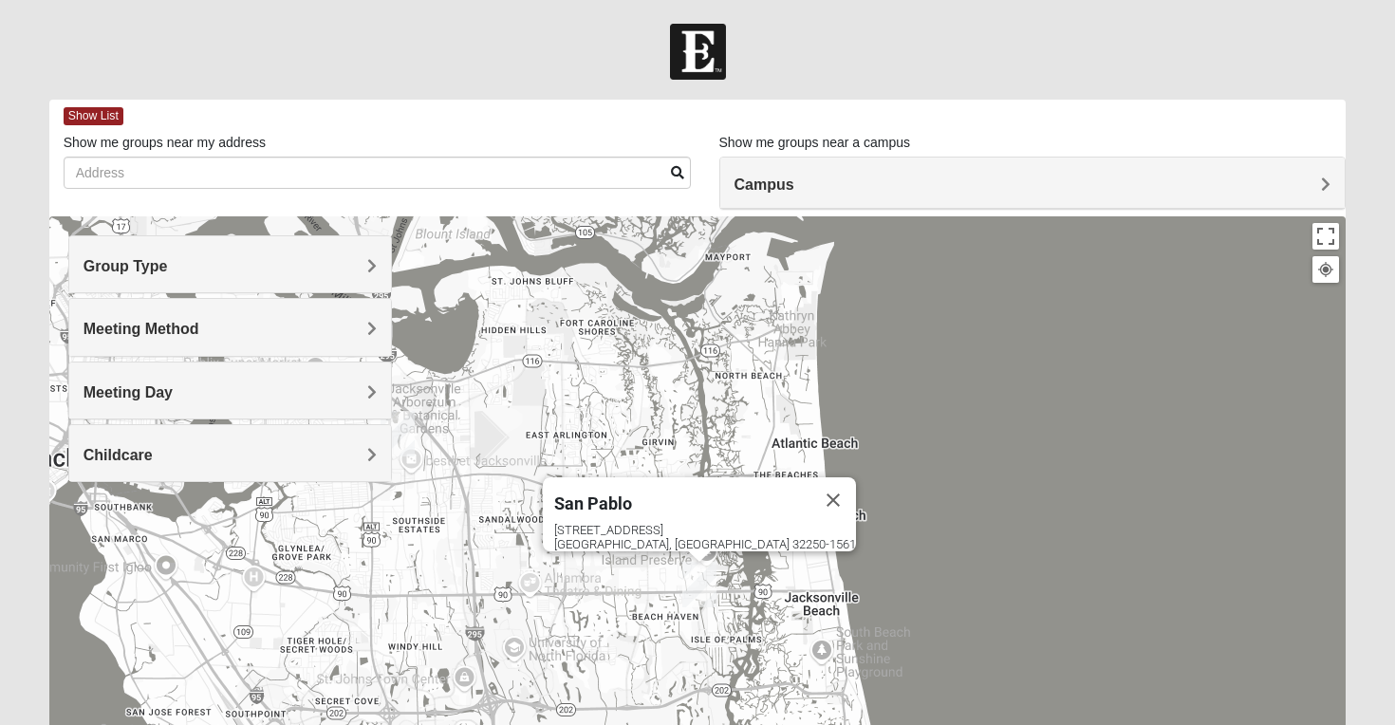
click at [856, 173] on div "Campus" at bounding box center [1032, 183] width 625 height 51
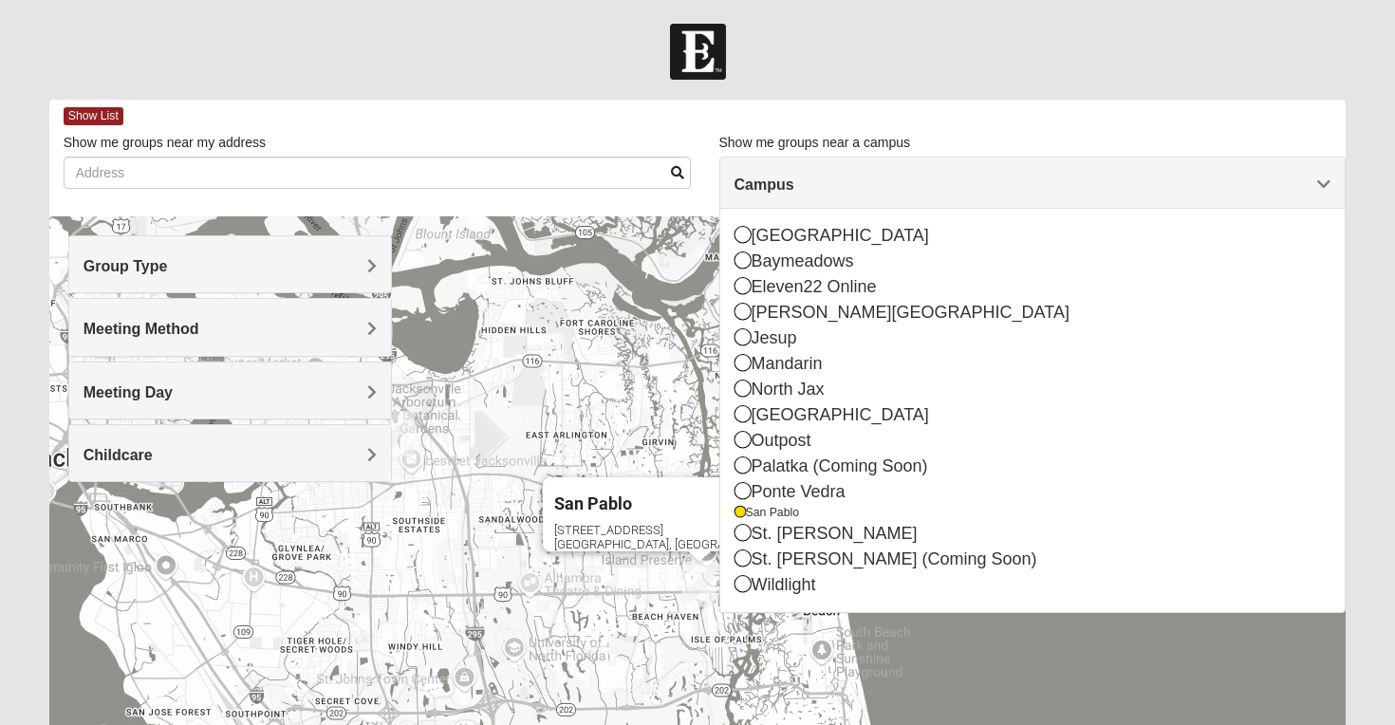
click at [599, 526] on div "[GEOGRAPHIC_DATA] [STREET_ADDRESS]" at bounding box center [697, 595] width 1297 height 759
click at [637, 530] on div "[STREET_ADDRESS]" at bounding box center [705, 537] width 302 height 28
click at [703, 592] on img "San Pablo" at bounding box center [699, 585] width 34 height 46
click at [442, 661] on div "[GEOGRAPHIC_DATA] [STREET_ADDRESS]" at bounding box center [697, 595] width 1297 height 759
click at [905, 657] on div "[GEOGRAPHIC_DATA] [STREET_ADDRESS]" at bounding box center [697, 595] width 1297 height 759
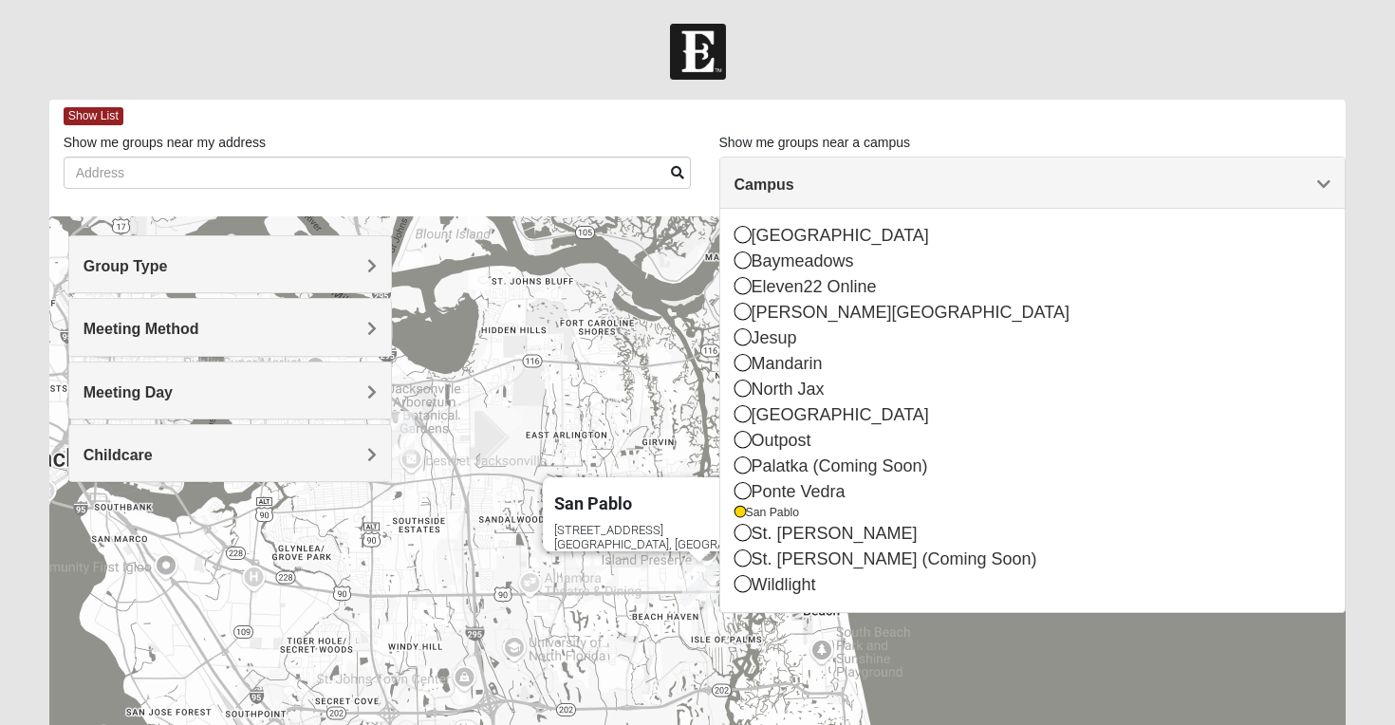
click at [351, 476] on div "Childcare" at bounding box center [230, 453] width 323 height 56
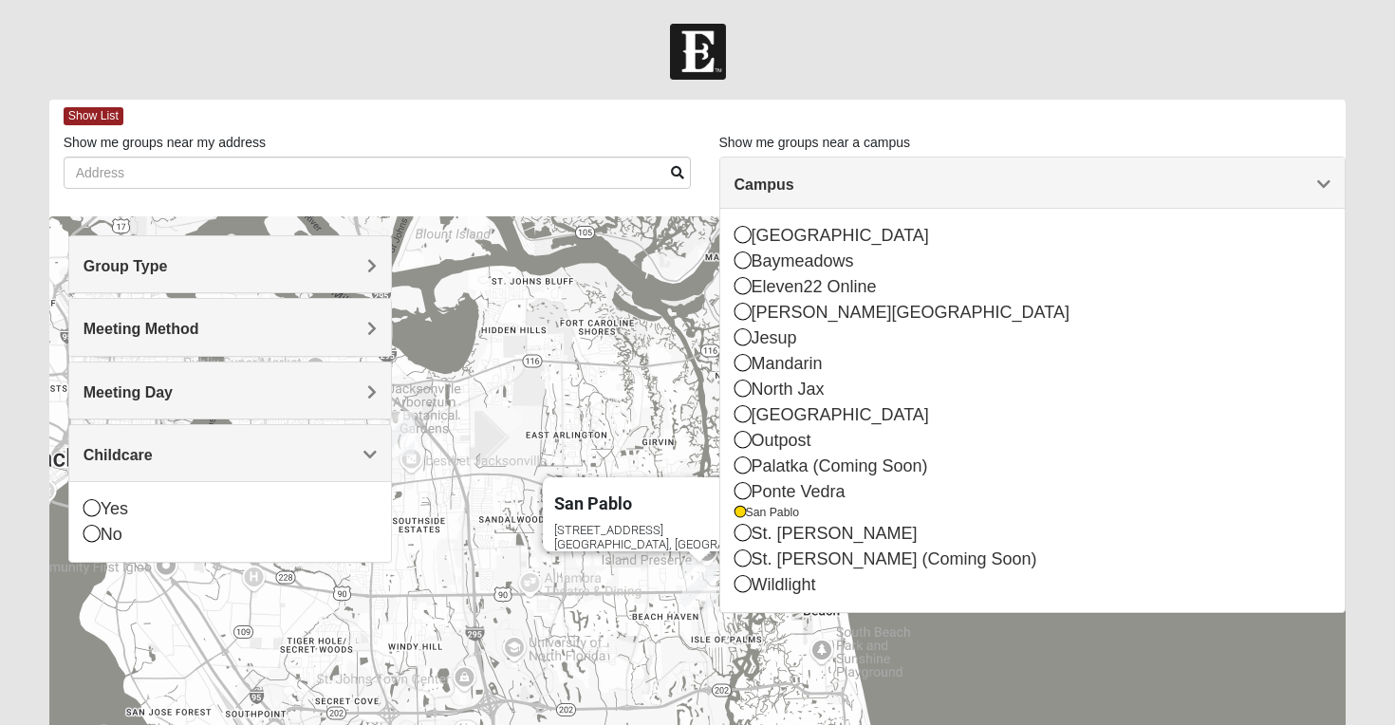
click at [690, 582] on img "San Pablo" at bounding box center [699, 585] width 34 height 46
click at [508, 289] on div "[GEOGRAPHIC_DATA] [STREET_ADDRESS]" at bounding box center [697, 595] width 1297 height 759
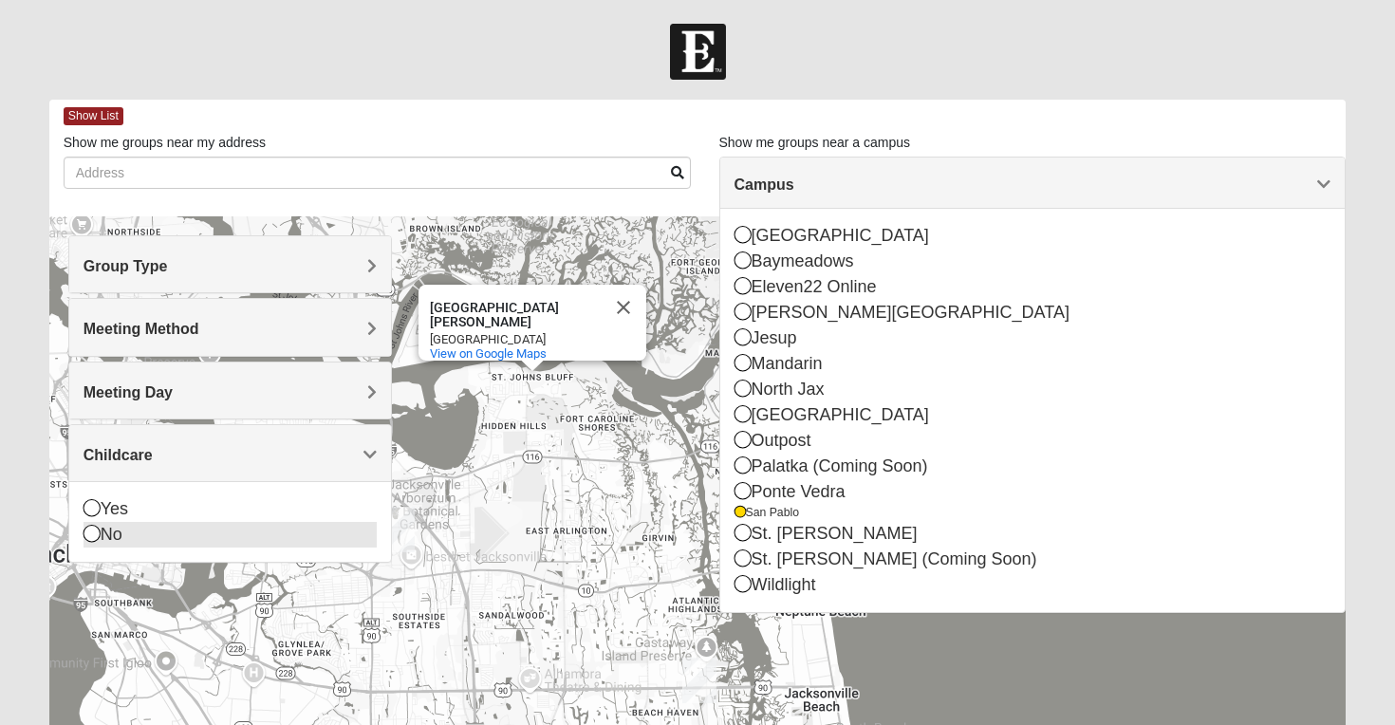
click at [97, 530] on icon at bounding box center [92, 533] width 17 height 17
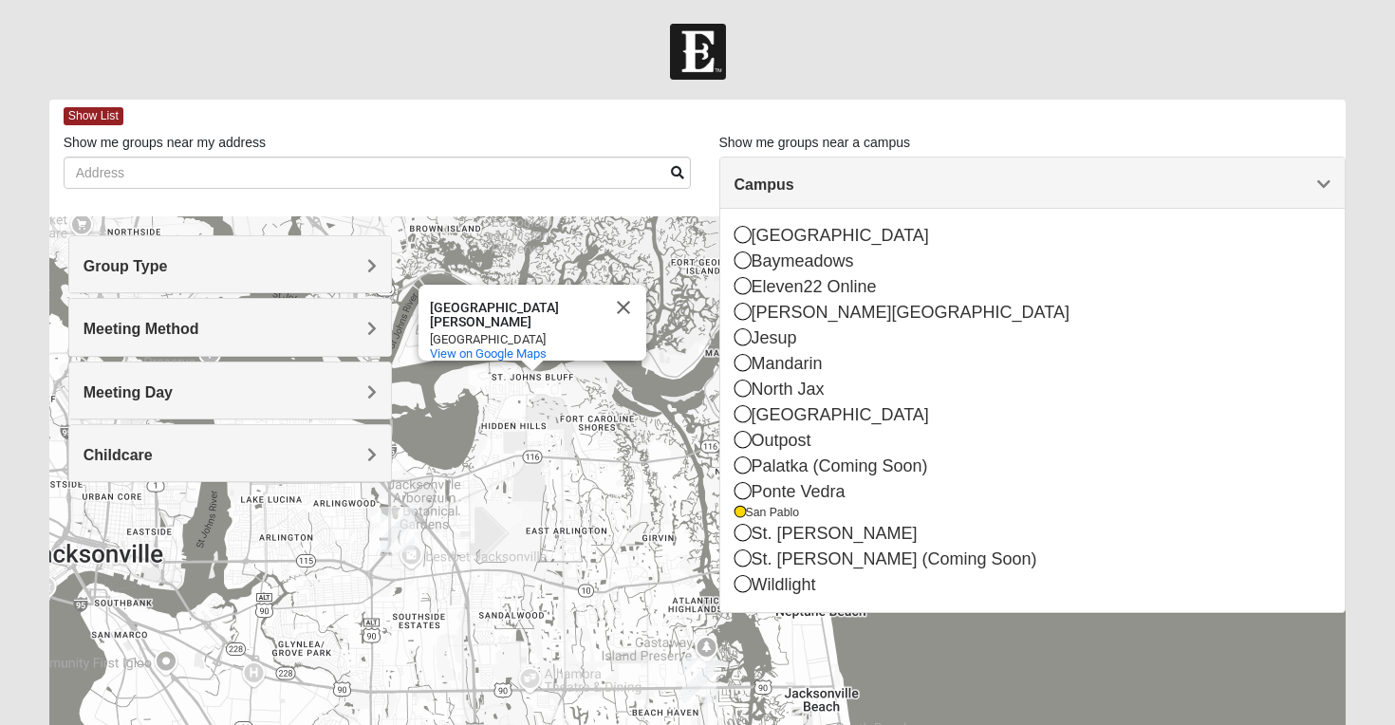
click at [553, 719] on div "[GEOGRAPHIC_DATA][PERSON_NAME] [GEOGRAPHIC_DATA][PERSON_NAME] View on Google Ma…" at bounding box center [697, 595] width 1297 height 759
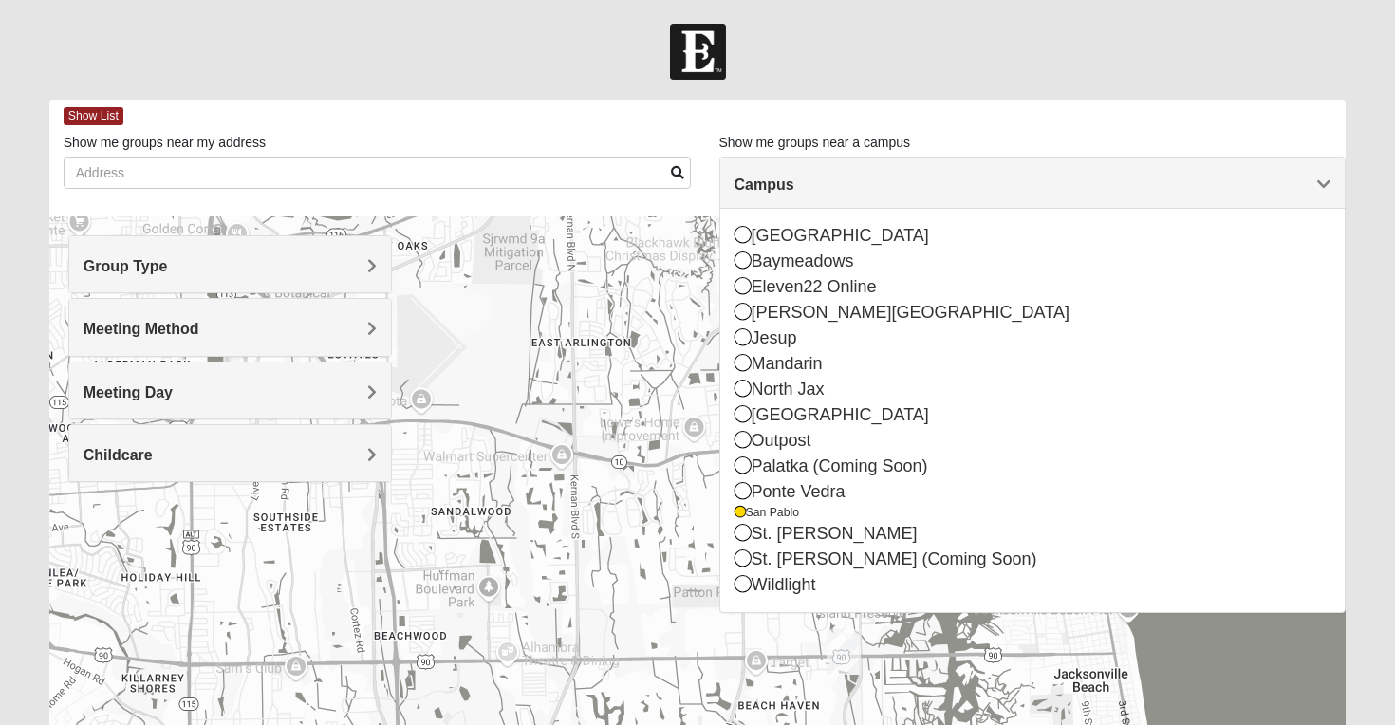
click at [521, 511] on div "[GEOGRAPHIC_DATA][PERSON_NAME] [GEOGRAPHIC_DATA][PERSON_NAME] View on Google Ma…" at bounding box center [697, 595] width 1297 height 759
click at [232, 39] on div at bounding box center [697, 52] width 1395 height 56
click at [642, 588] on div "[GEOGRAPHIC_DATA][PERSON_NAME] [GEOGRAPHIC_DATA][PERSON_NAME] View on Google Ma…" at bounding box center [697, 595] width 1297 height 759
click at [366, 331] on h4 "Meeting Method" at bounding box center [231, 329] width 294 height 18
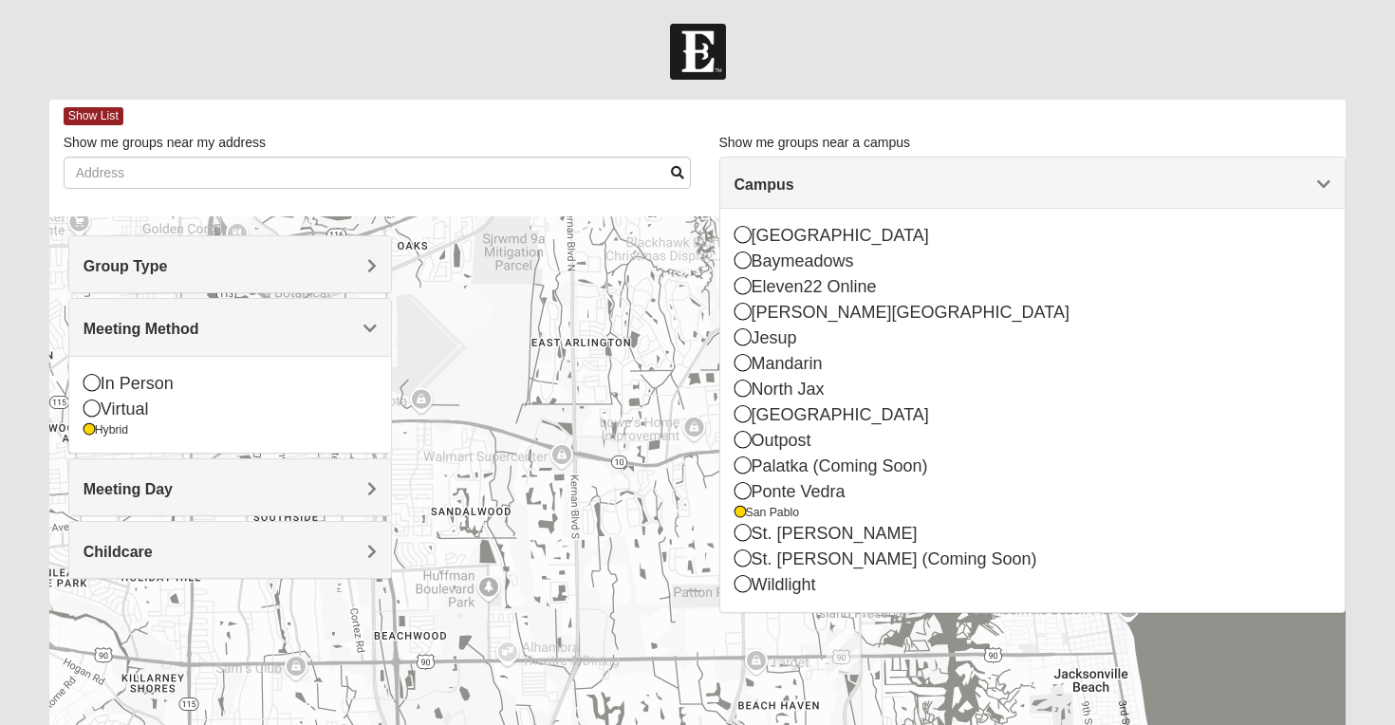
click at [364, 490] on h4 "Meeting Day" at bounding box center [231, 489] width 294 height 18
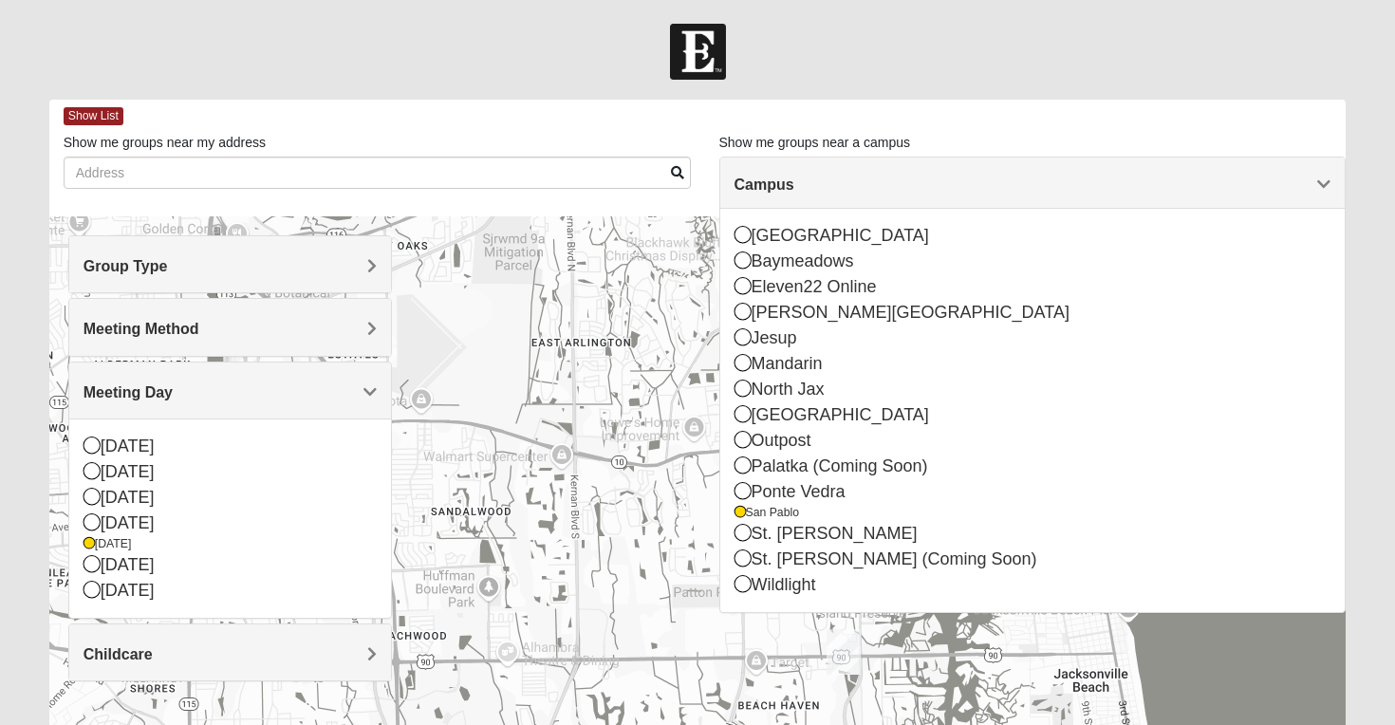
click at [168, 269] on span "Group Type" at bounding box center [126, 266] width 84 height 16
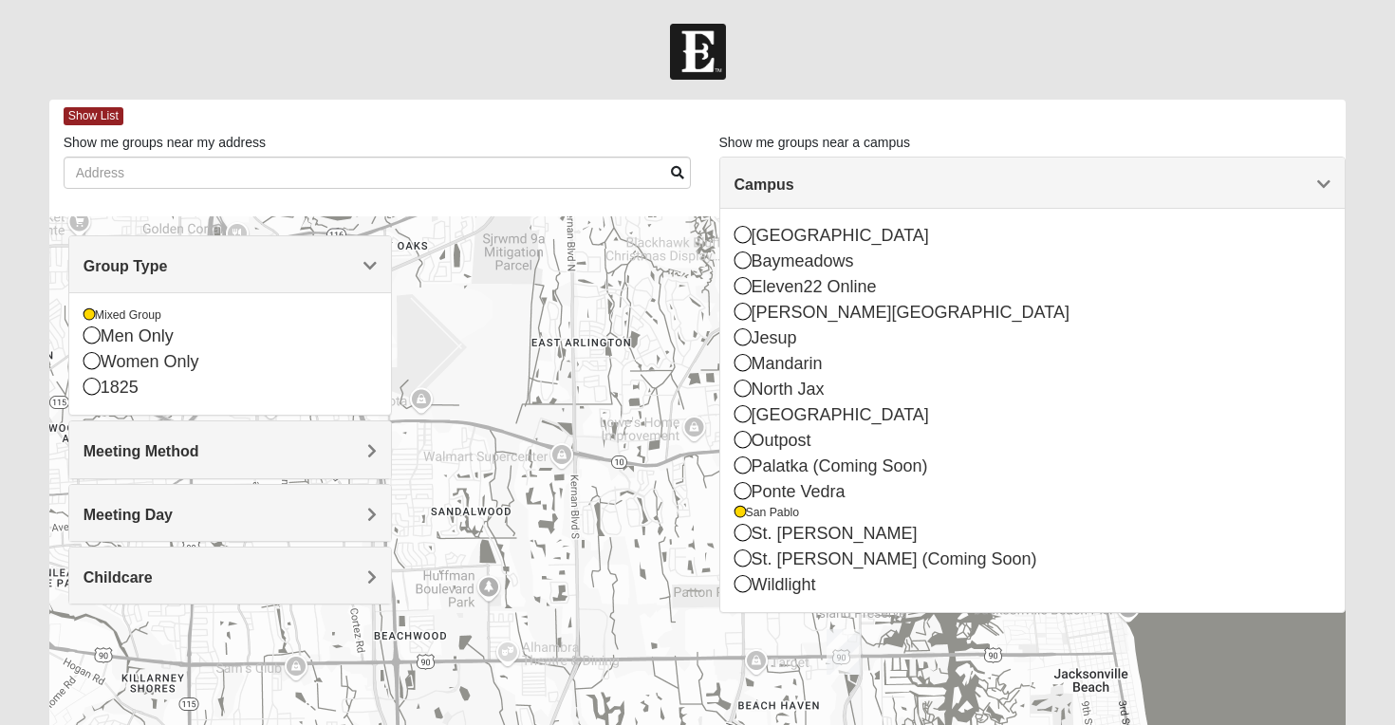
click at [369, 461] on div "Meeting Method" at bounding box center [230, 449] width 323 height 56
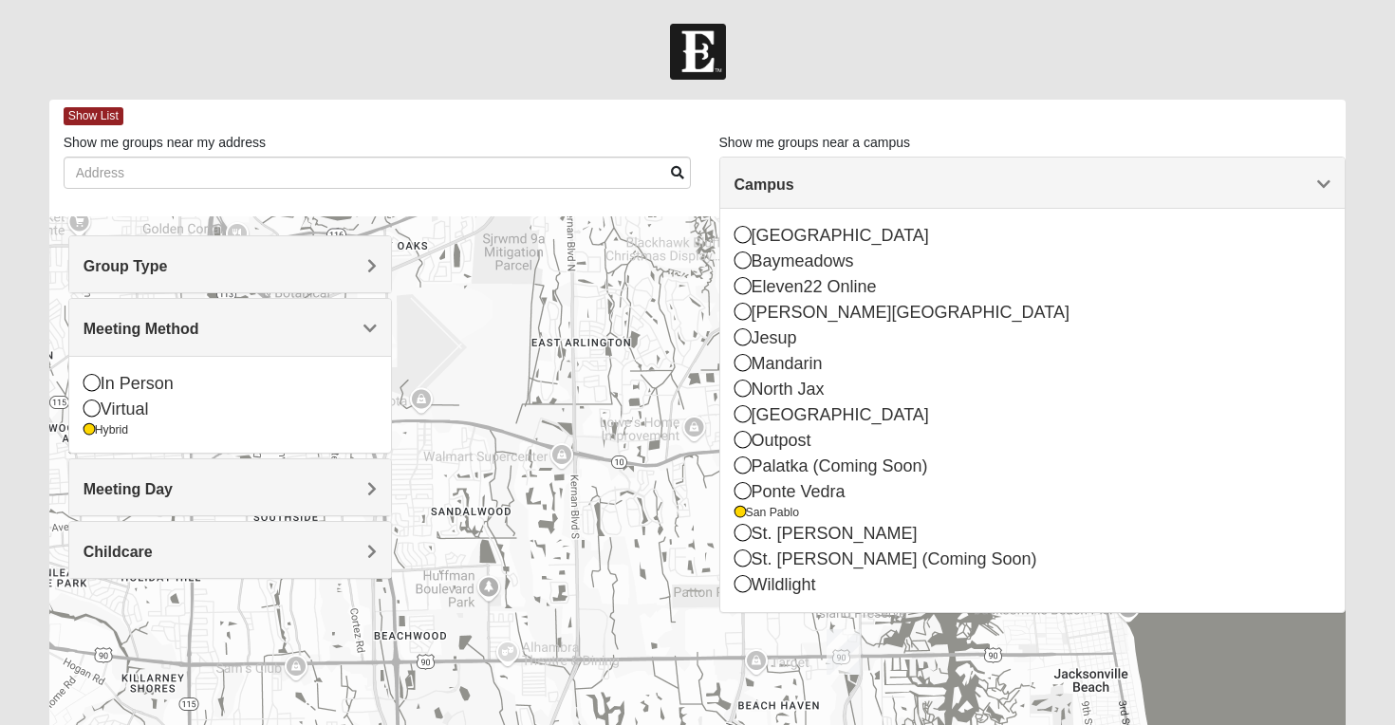
click at [550, 15] on body "Log In Find A Group Error Show List Loading Groups 1" at bounding box center [697, 522] width 1395 height 1045
click at [1316, 188] on h4 "Campus" at bounding box center [1033, 185] width 597 height 18
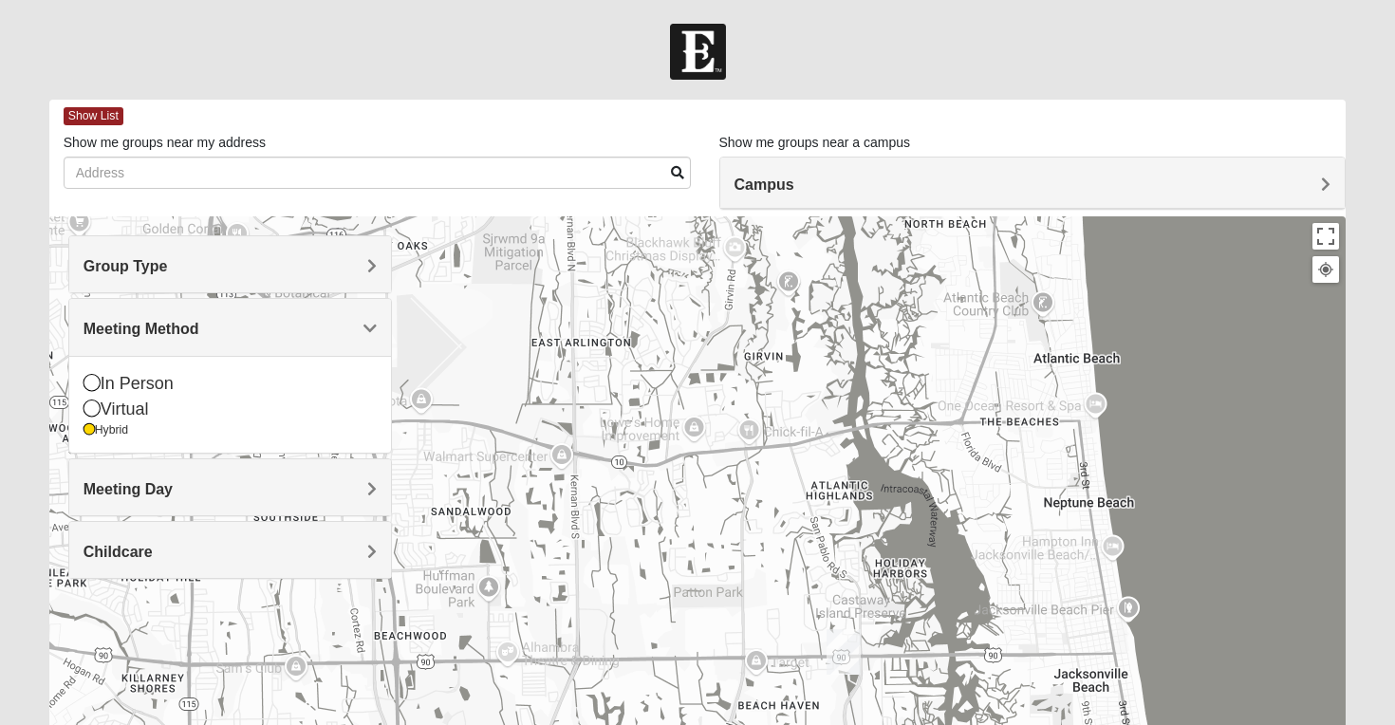
click at [839, 651] on img "San Pablo" at bounding box center [844, 652] width 34 height 46
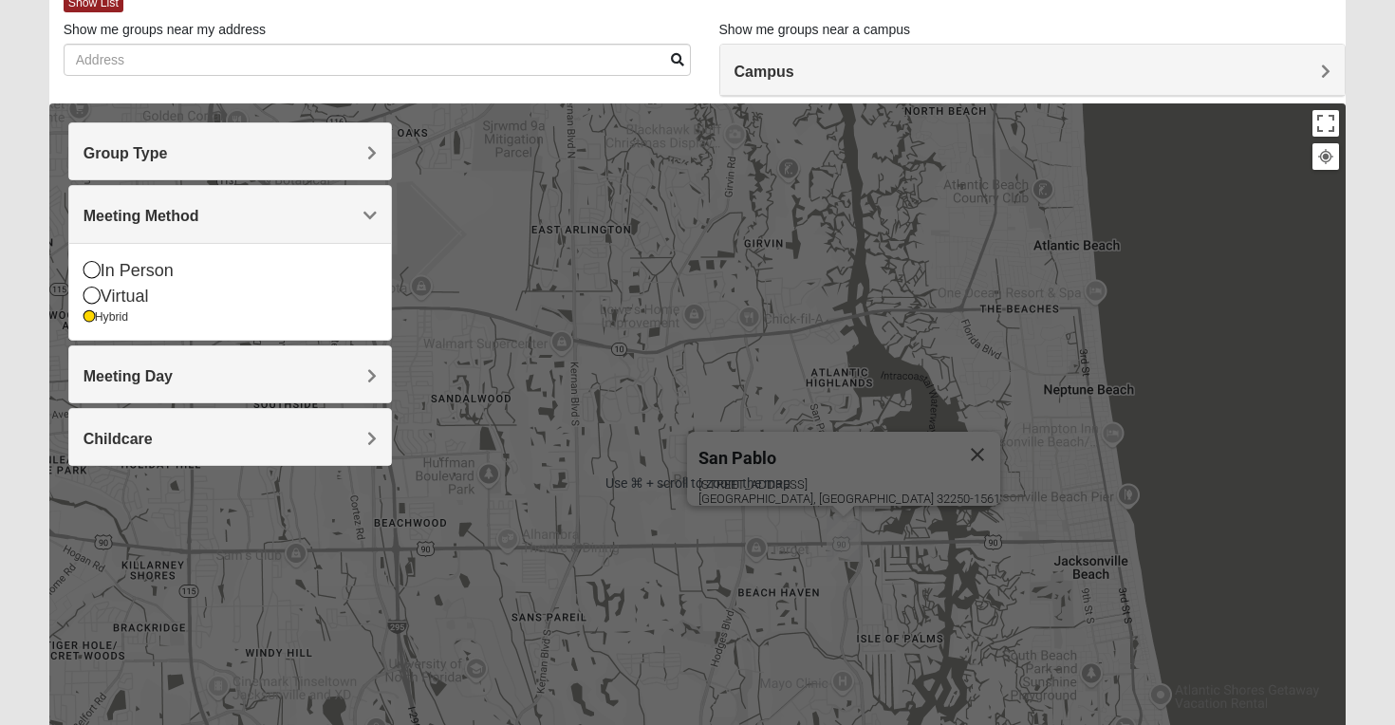
scroll to position [114, 0]
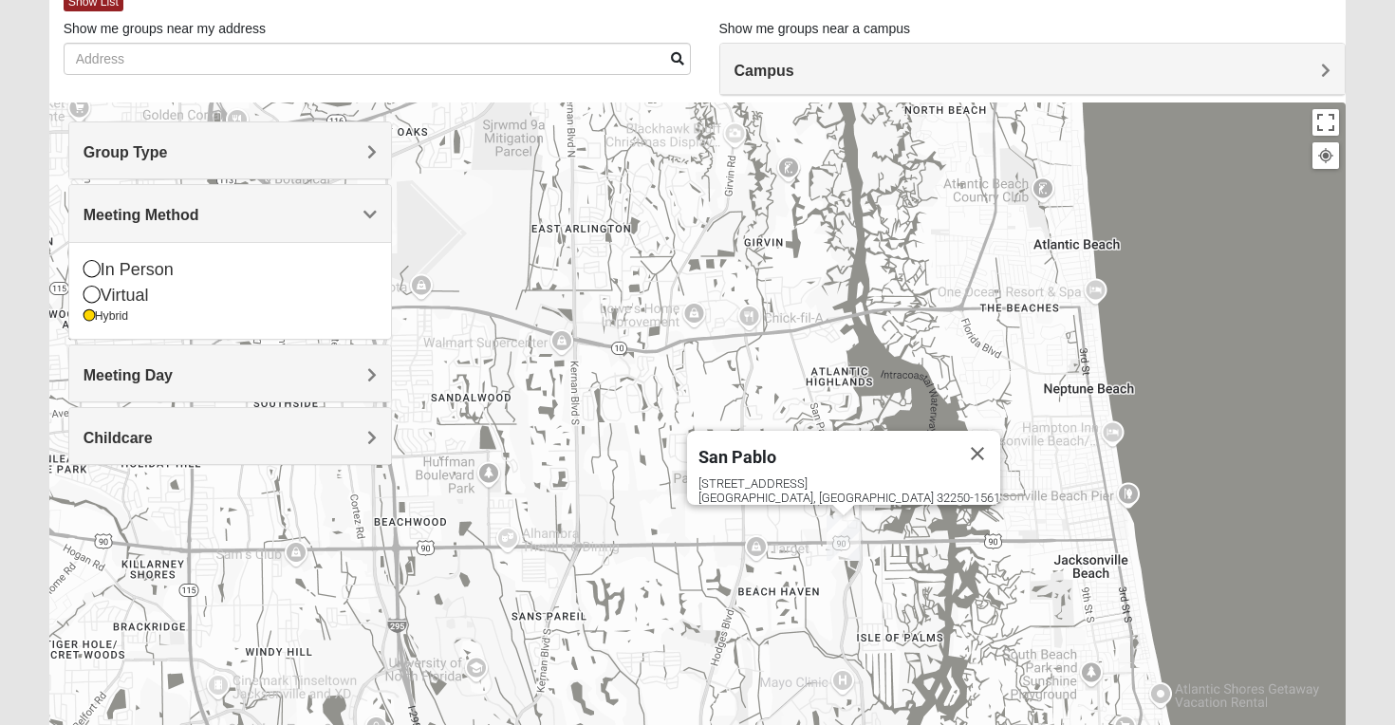
click at [1326, 156] on div at bounding box center [1325, 155] width 17 height 17
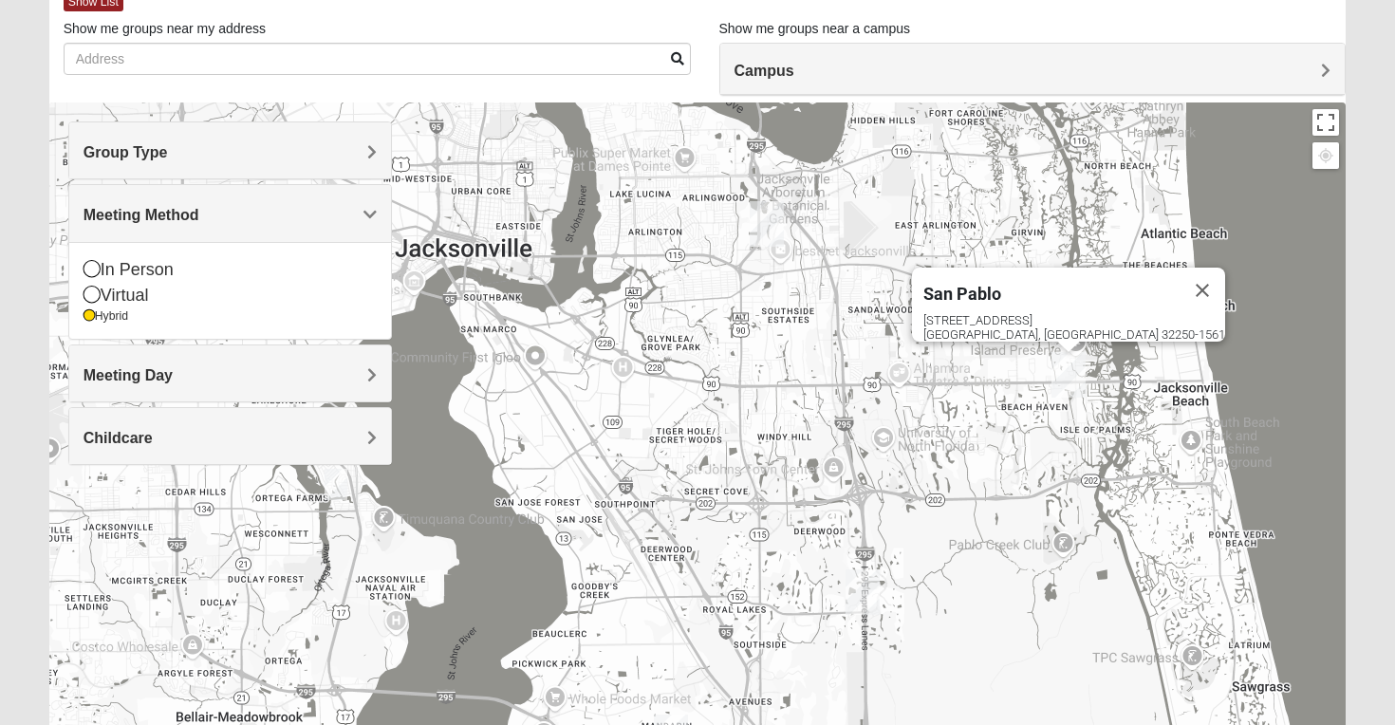
click at [1063, 375] on img "San Pablo" at bounding box center [1069, 375] width 34 height 46
click at [1076, 313] on div "[STREET_ADDRESS]" at bounding box center [1075, 327] width 302 height 28
click at [779, 211] on img "Arlington" at bounding box center [767, 224] width 34 height 46
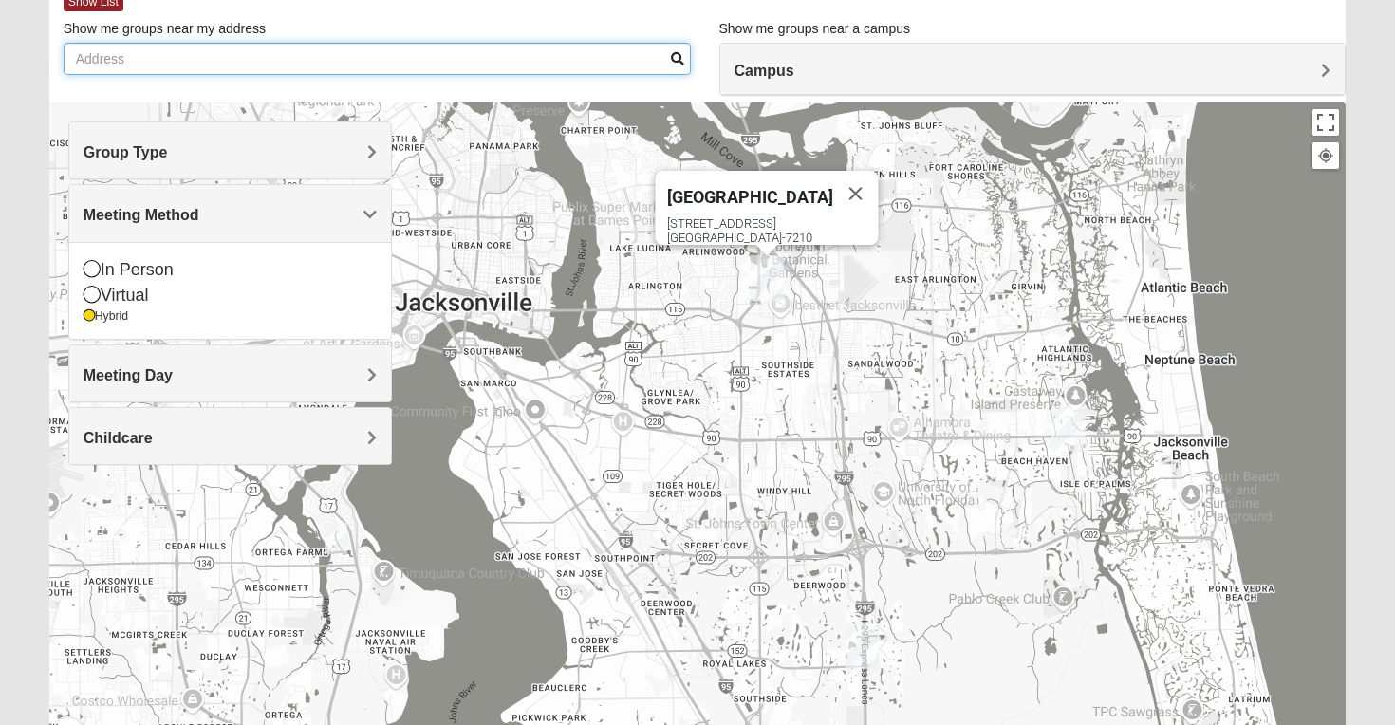
click at [583, 71] on input "Show me groups near my address" at bounding box center [377, 59] width 627 height 32
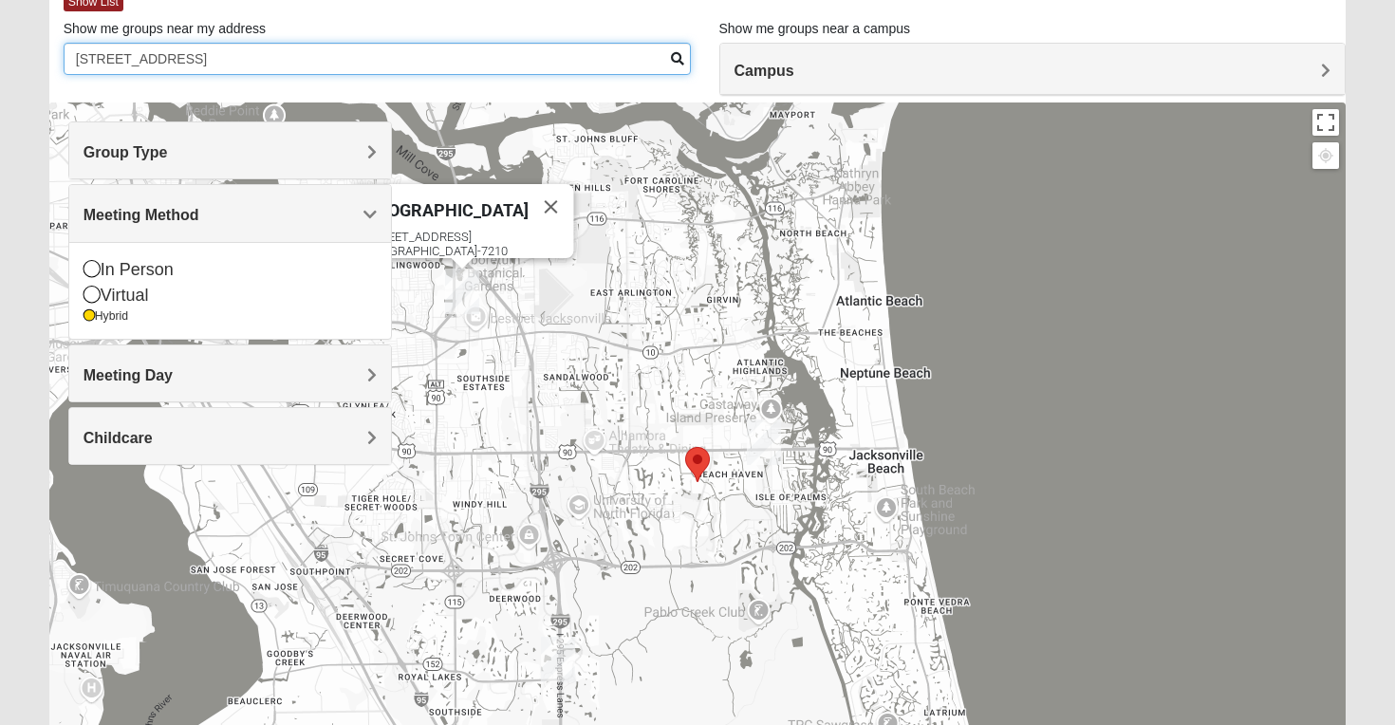
type input "[STREET_ADDRESS]"
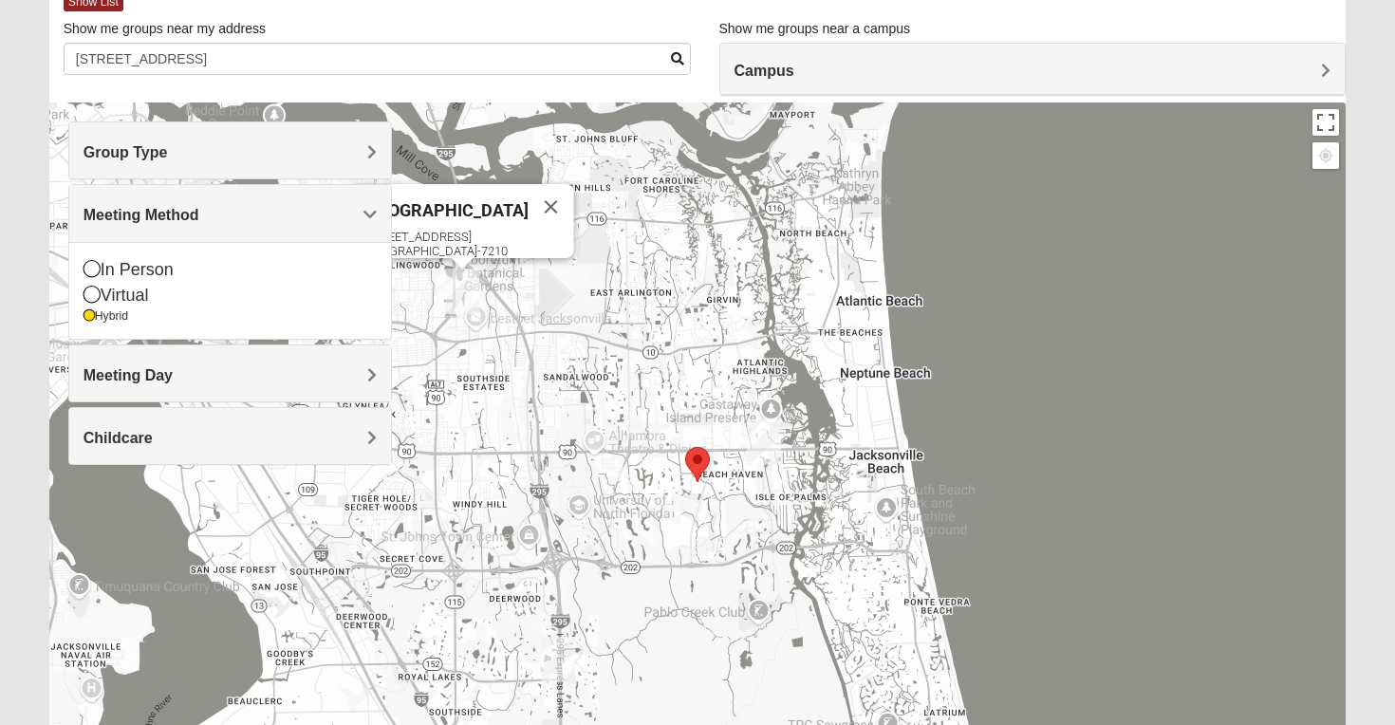
click at [685, 447] on area "Selected Address" at bounding box center [685, 447] width 0 height 0
click at [585, 276] on div "Arlington [STREET_ADDRESS]" at bounding box center [697, 482] width 1297 height 759
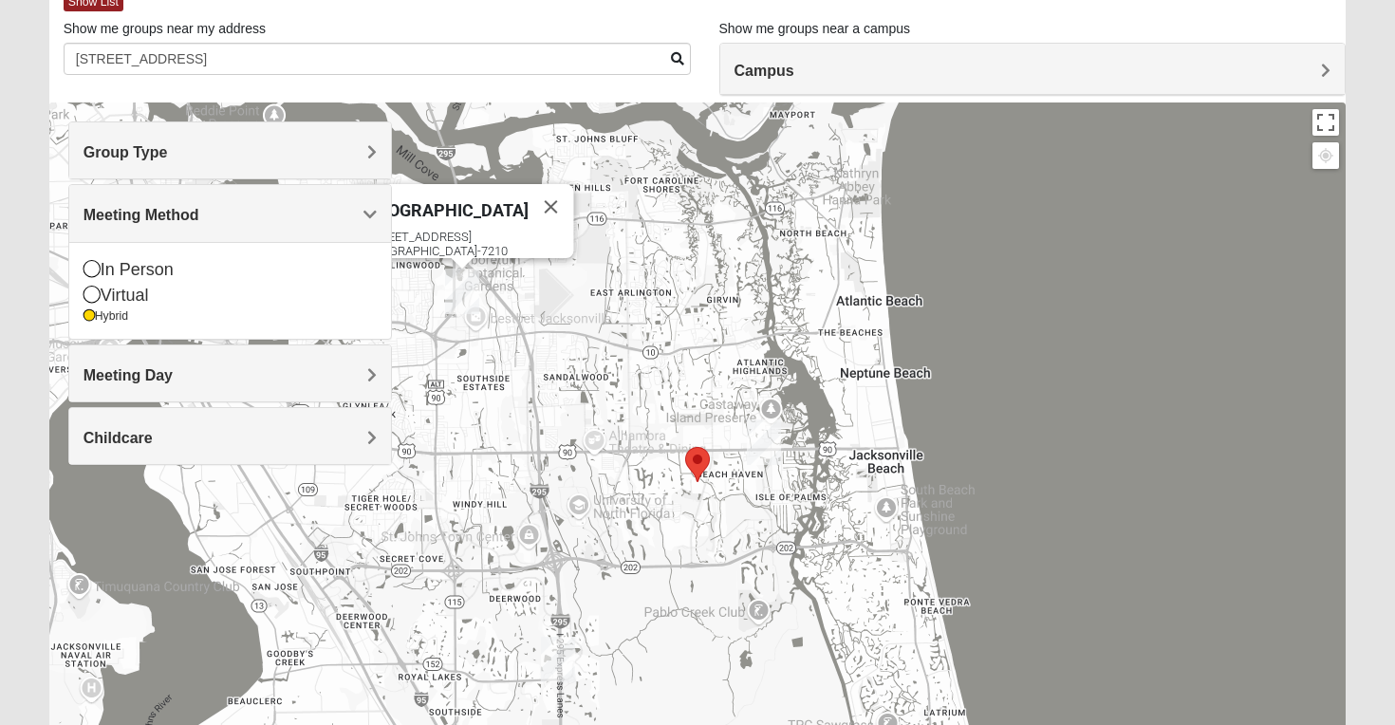
click at [363, 97] on div "Show List Loading Groups Keywords Filter Additional Filters Campus [GEOGRAPHIC_…" at bounding box center [697, 424] width 1297 height 876
click at [168, 150] on span "Group Type" at bounding box center [126, 152] width 84 height 16
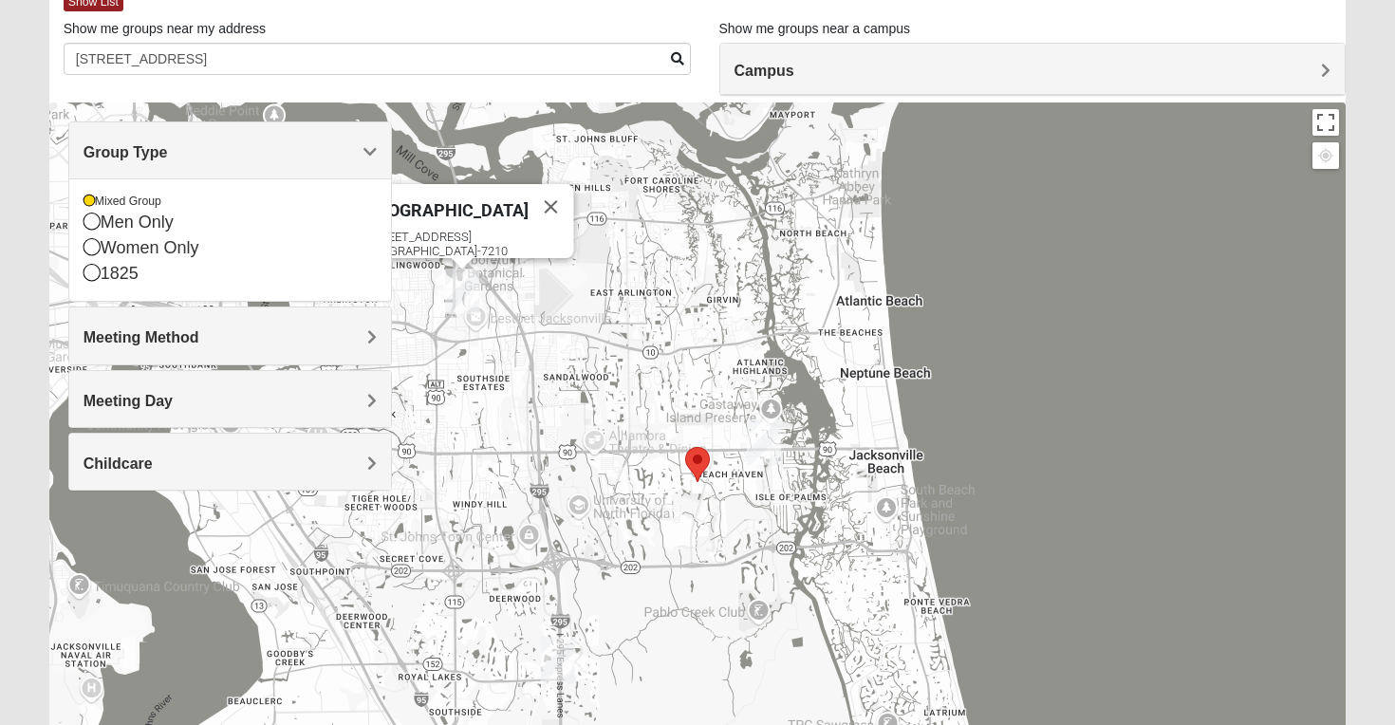
click at [445, 147] on div "Arlington [STREET_ADDRESS]" at bounding box center [697, 482] width 1297 height 759
click at [535, 184] on button "Close" at bounding box center [552, 207] width 46 height 46
click at [685, 447] on area "Selected Address" at bounding box center [685, 447] width 0 height 0
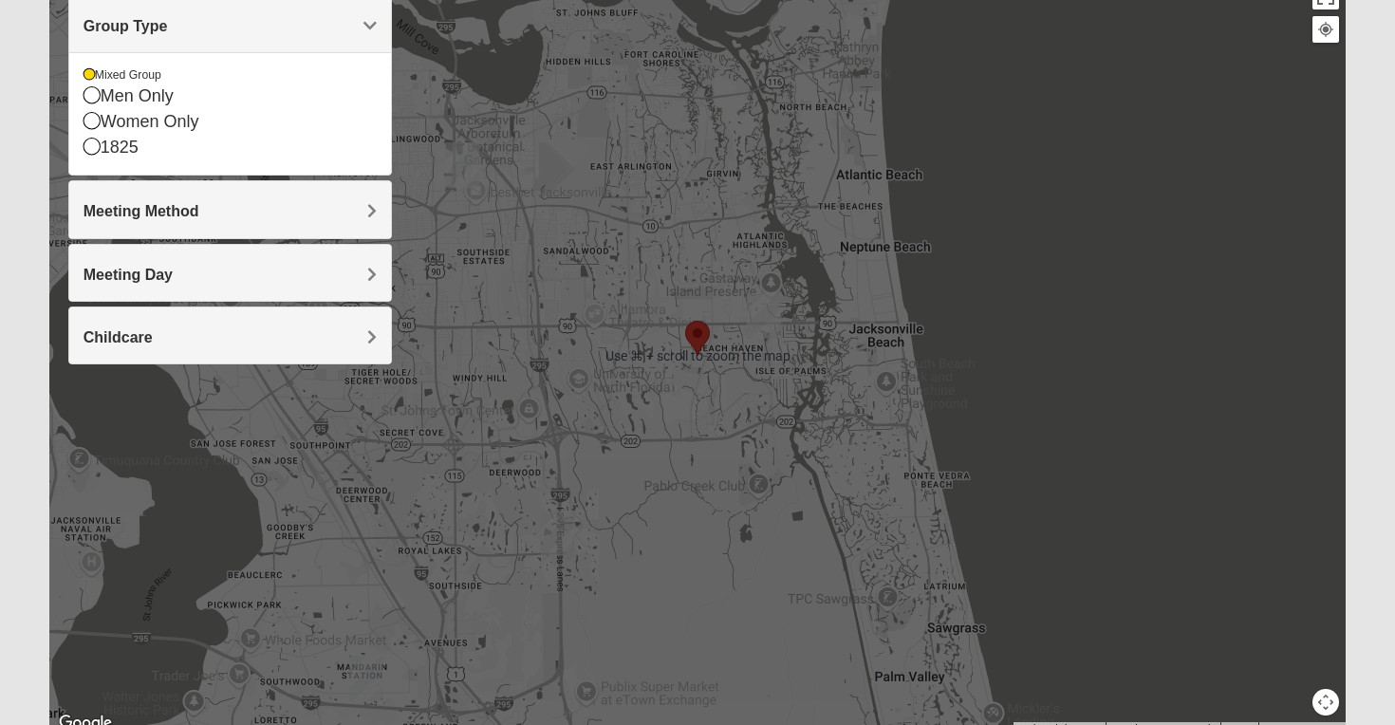
scroll to position [250, 0]
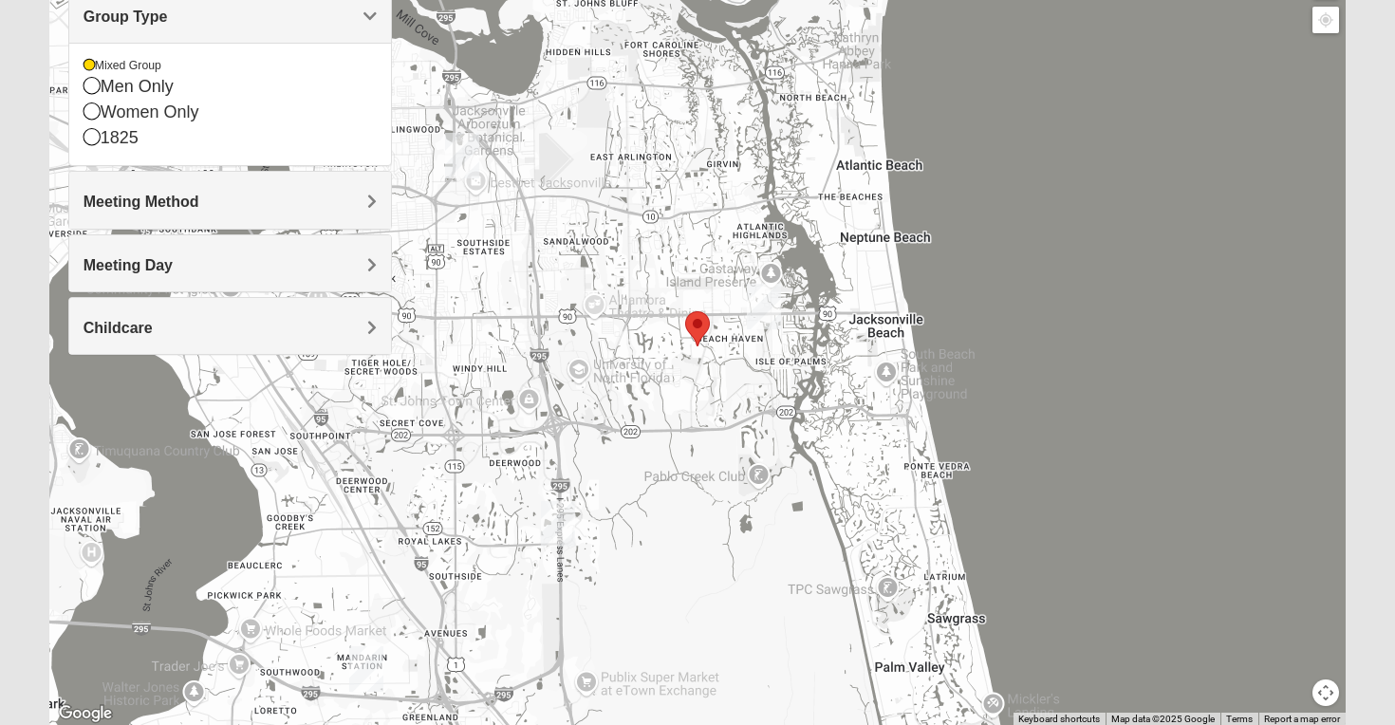
click at [685, 311] on area "Selected Address" at bounding box center [685, 311] width 0 height 0
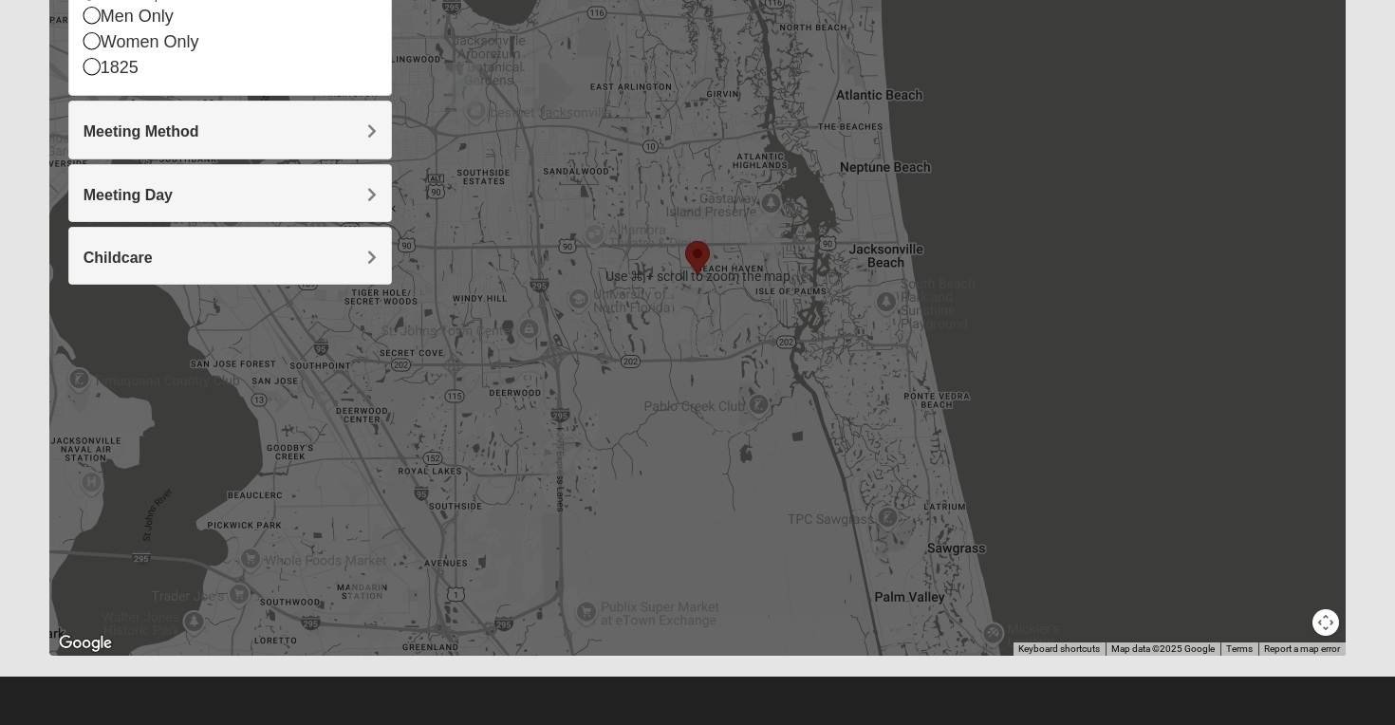
scroll to position [320, 0]
click at [685, 241] on area "Selected Address" at bounding box center [685, 241] width 0 height 0
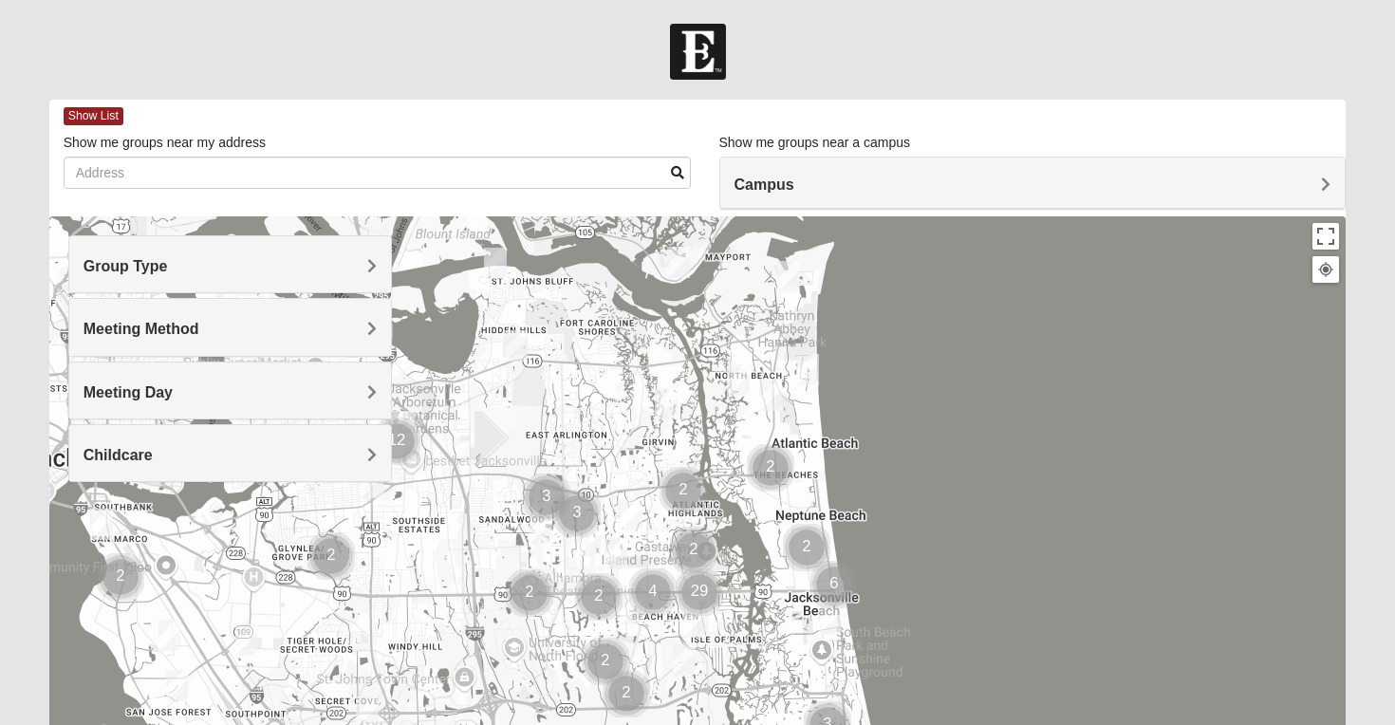
click at [699, 583] on img "Cluster of 29 groups" at bounding box center [699, 592] width 47 height 47
